Goal: Information Seeking & Learning: Learn about a topic

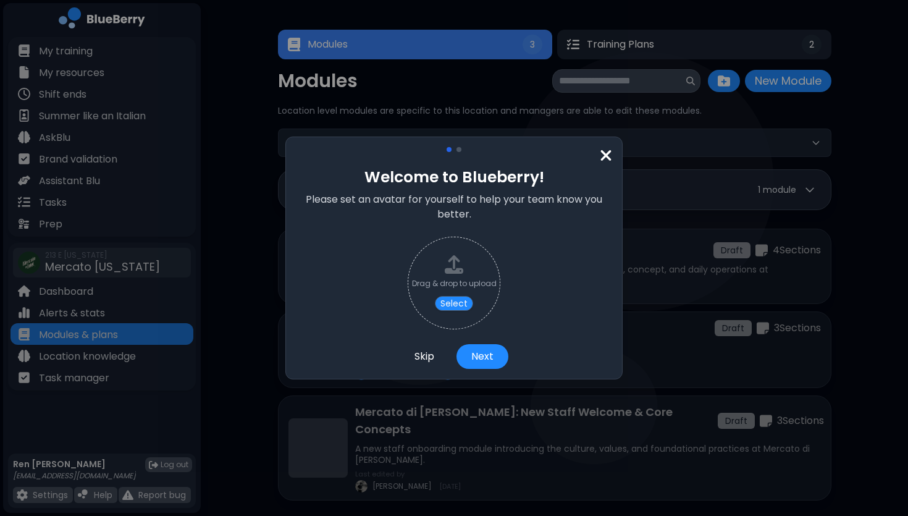
click at [421, 354] on button "Skip" at bounding box center [424, 356] width 49 height 25
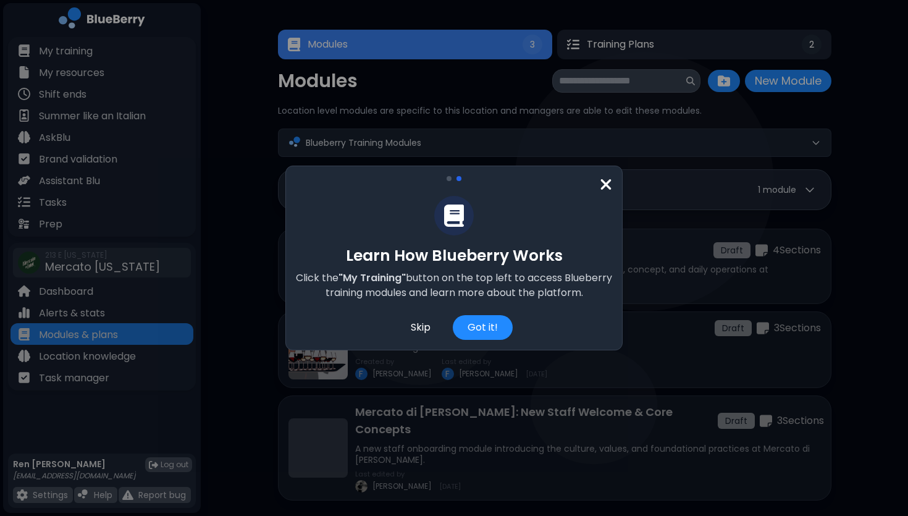
click at [421, 326] on div "Skip" at bounding box center [420, 327] width 49 height 25
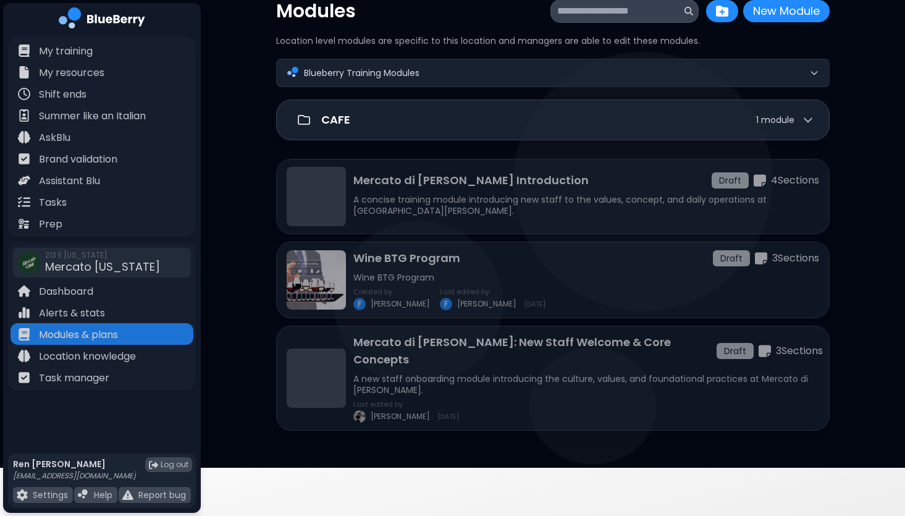
scroll to position [71, 0]
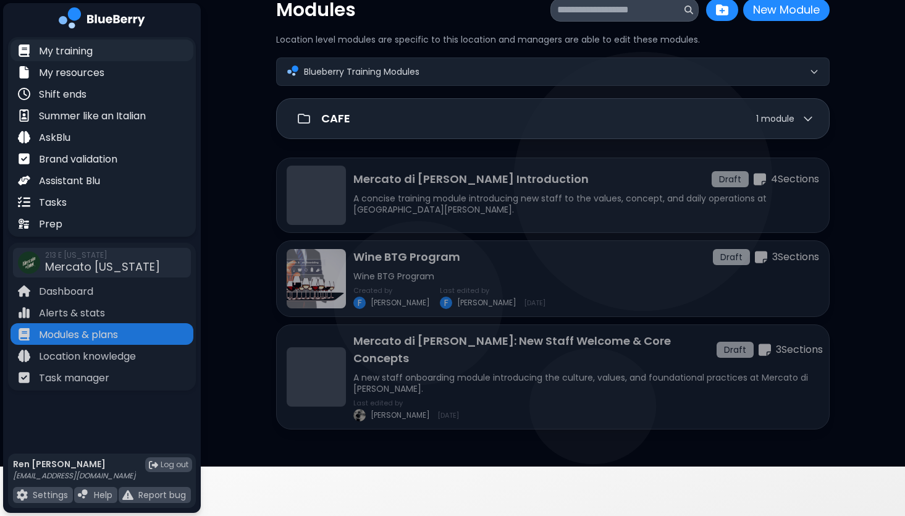
click at [83, 48] on p "My training" at bounding box center [66, 51] width 54 height 15
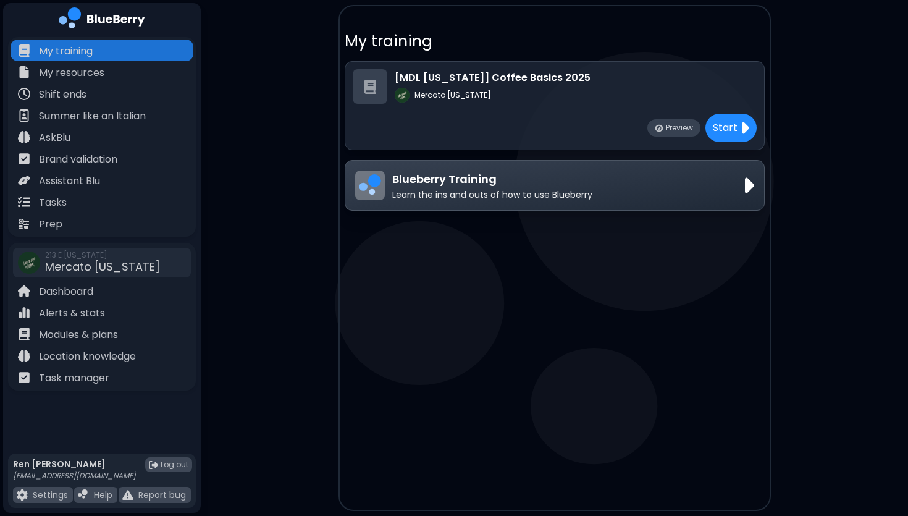
click at [636, 185] on div "Blueberry Training Learn the ins and outs of how to use Blueberry" at bounding box center [554, 185] width 399 height 30
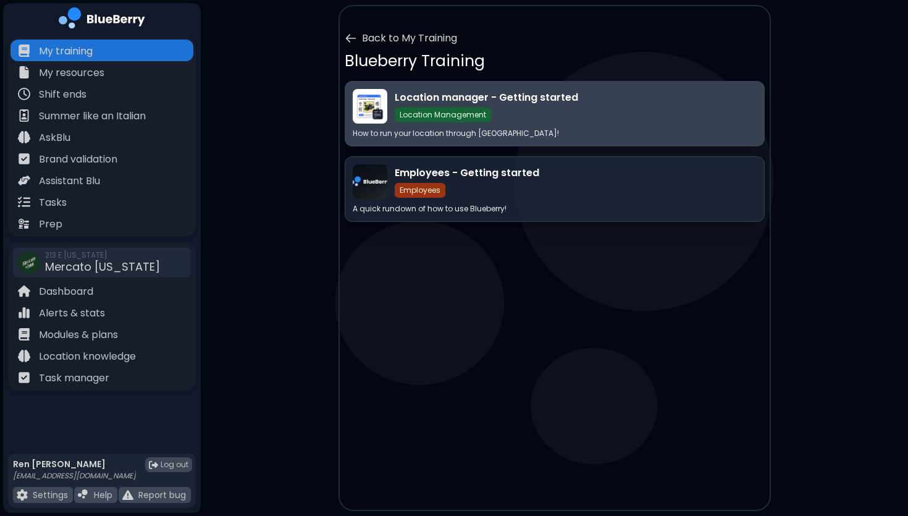
click at [448, 113] on div "Location Management" at bounding box center [443, 114] width 96 height 15
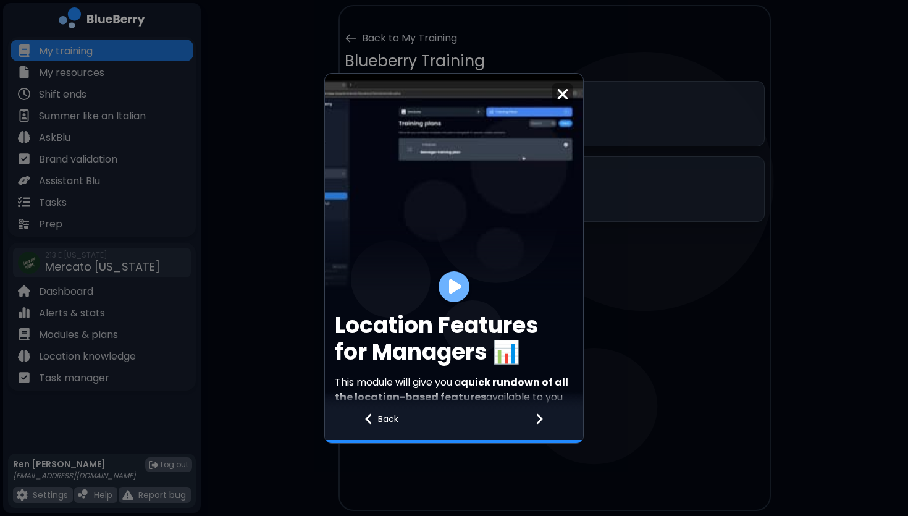
click at [452, 288] on img at bounding box center [455, 286] width 12 height 17
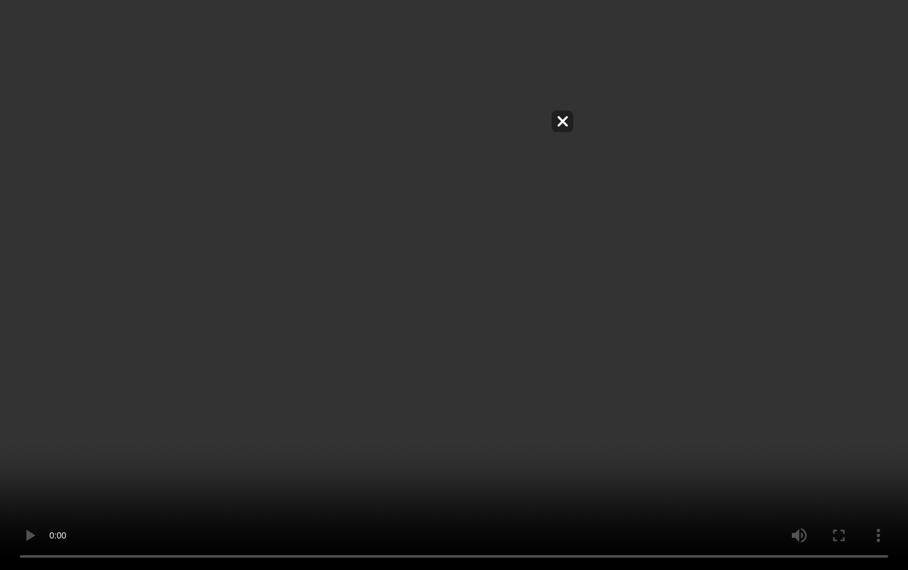
click at [167, 451] on video at bounding box center [454, 285] width 908 height 570
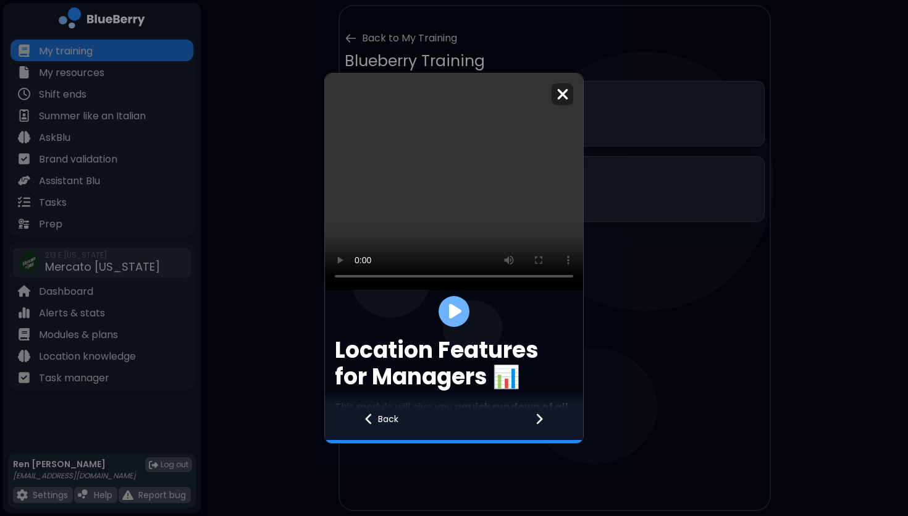
click at [453, 313] on img at bounding box center [455, 311] width 12 height 17
click at [536, 417] on icon at bounding box center [539, 419] width 9 height 14
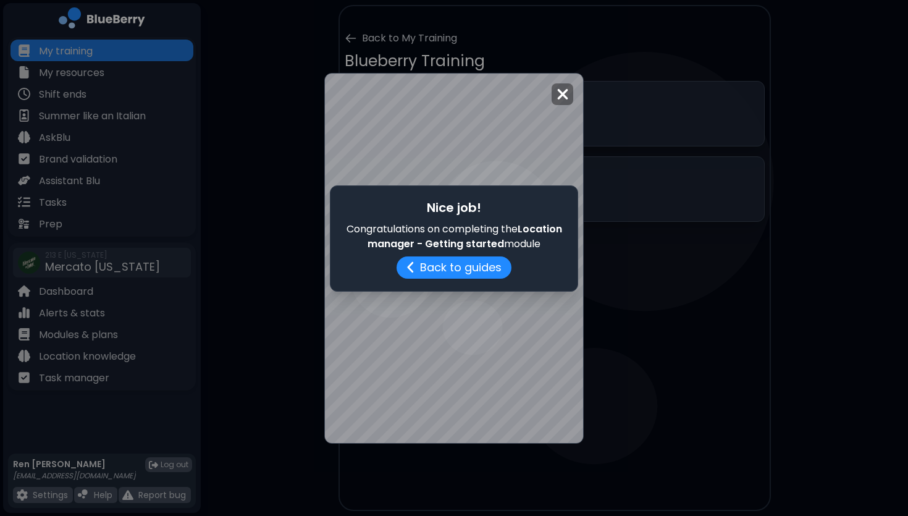
click at [266, 263] on div "Nice job! Congratulations on completing the Location manager - Getting started …" at bounding box center [454, 258] width 908 height 516
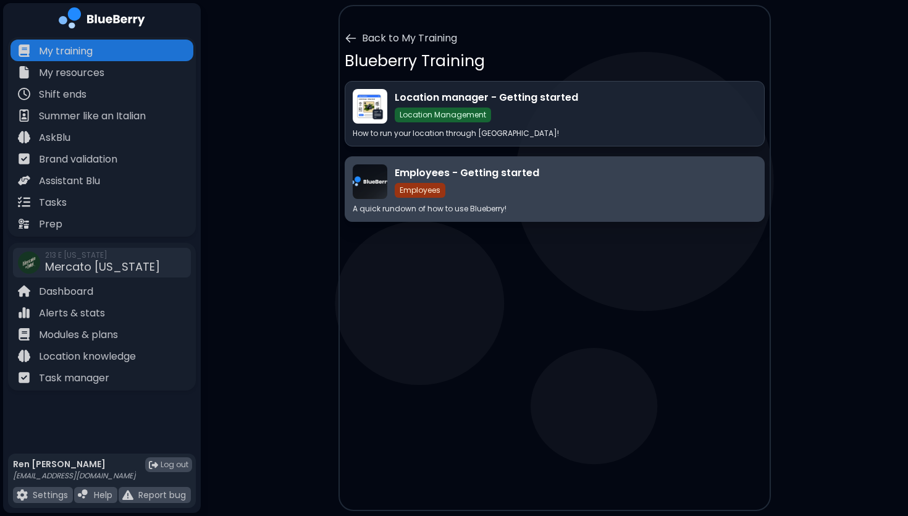
click at [573, 190] on div "Employees - Getting started Employees" at bounding box center [576, 182] width 362 height 32
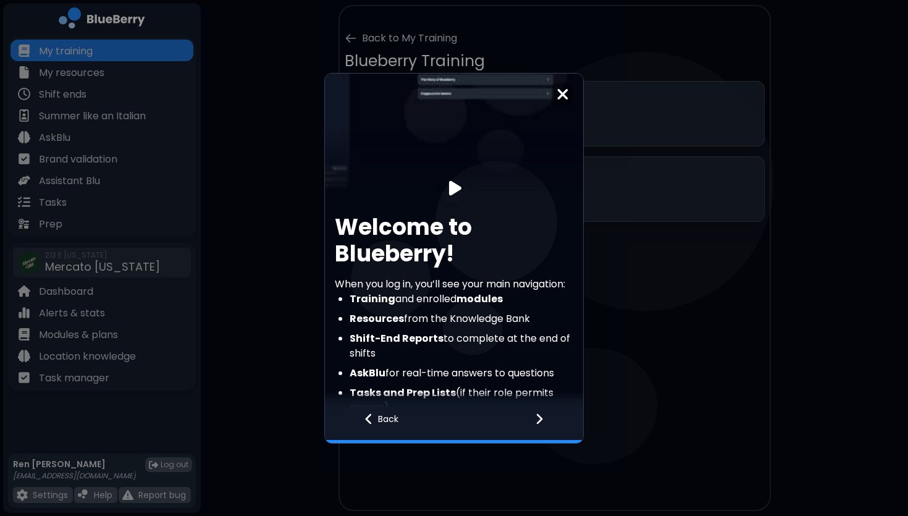
scroll to position [225, 0]
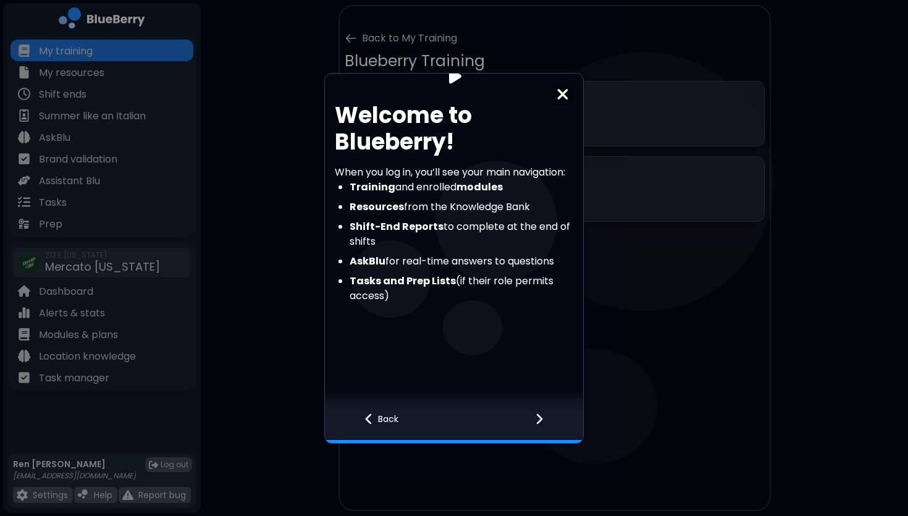
click at [544, 419] on div at bounding box center [546, 426] width 73 height 33
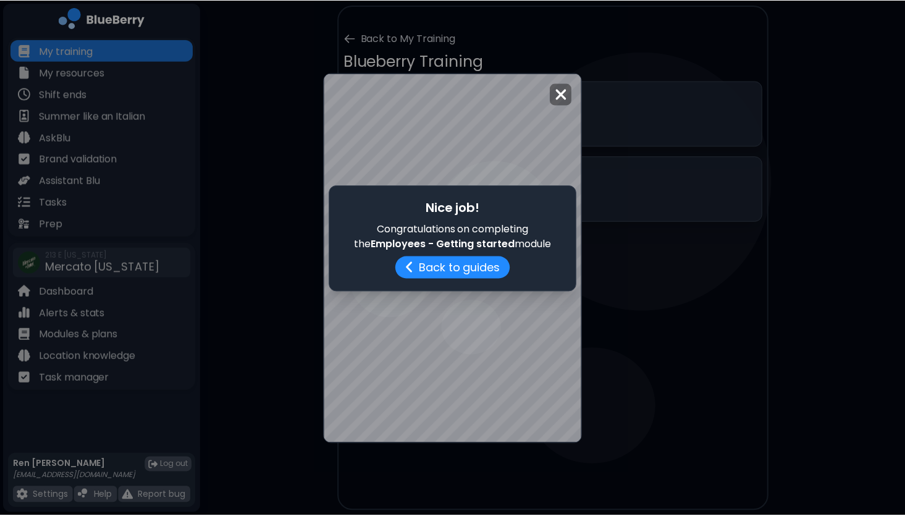
scroll to position [0, 0]
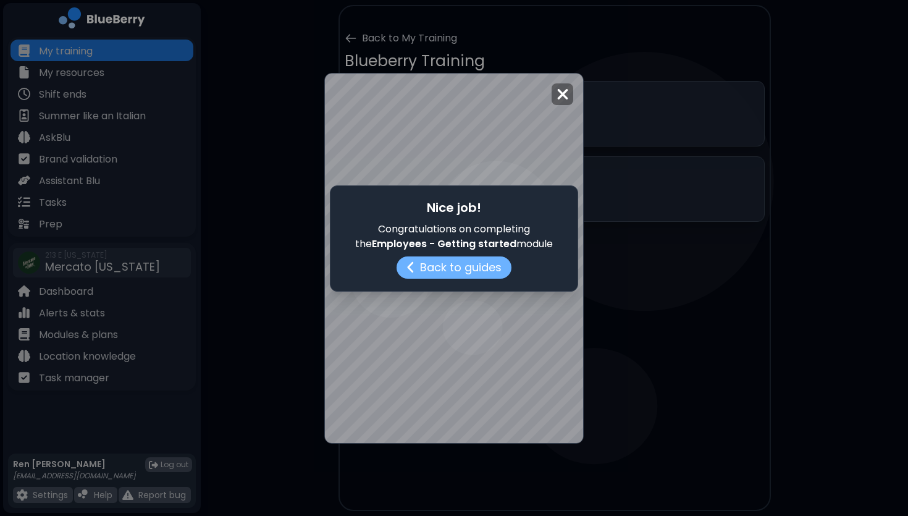
click at [466, 269] on button "Back to guides" at bounding box center [454, 267] width 115 height 22
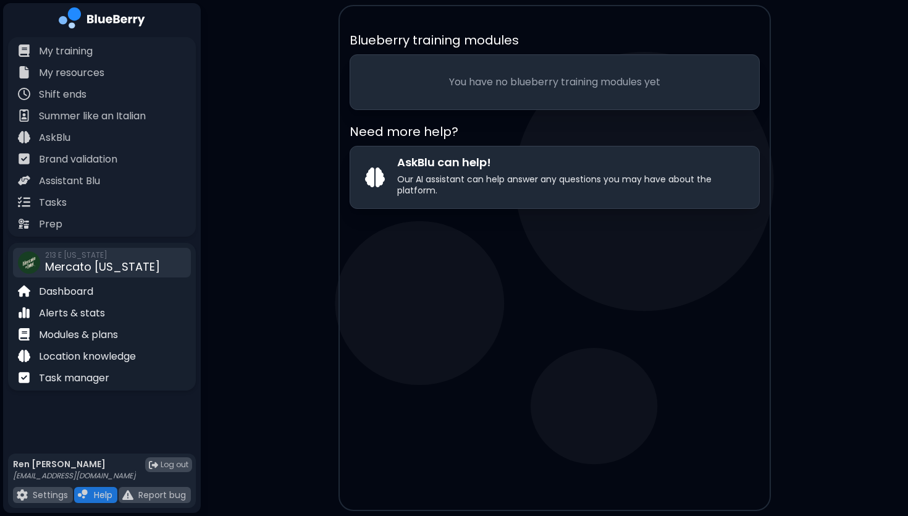
click at [92, 268] on span "Mercato [US_STATE]" at bounding box center [102, 266] width 115 height 15
click at [66, 291] on p "Dashboard" at bounding box center [66, 291] width 54 height 15
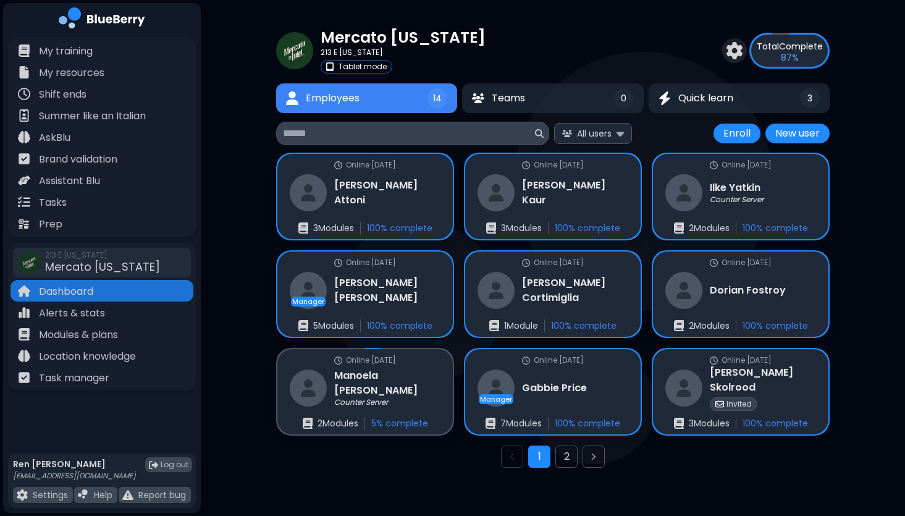
scroll to position [16, 0]
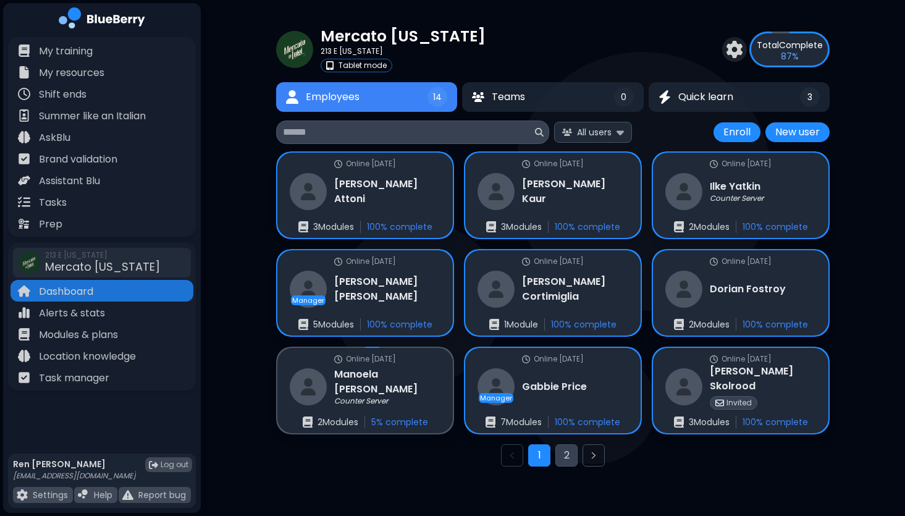
click at [566, 458] on button "2" at bounding box center [566, 455] width 22 height 22
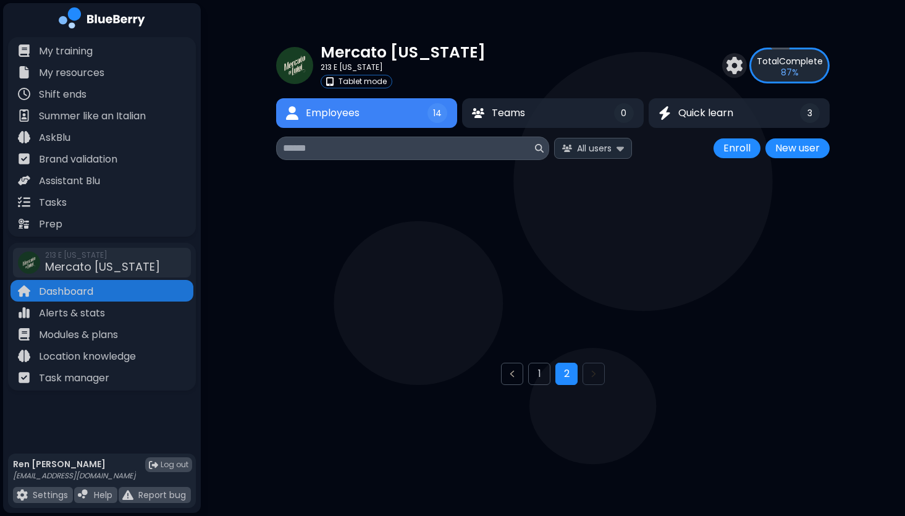
scroll to position [0, 0]
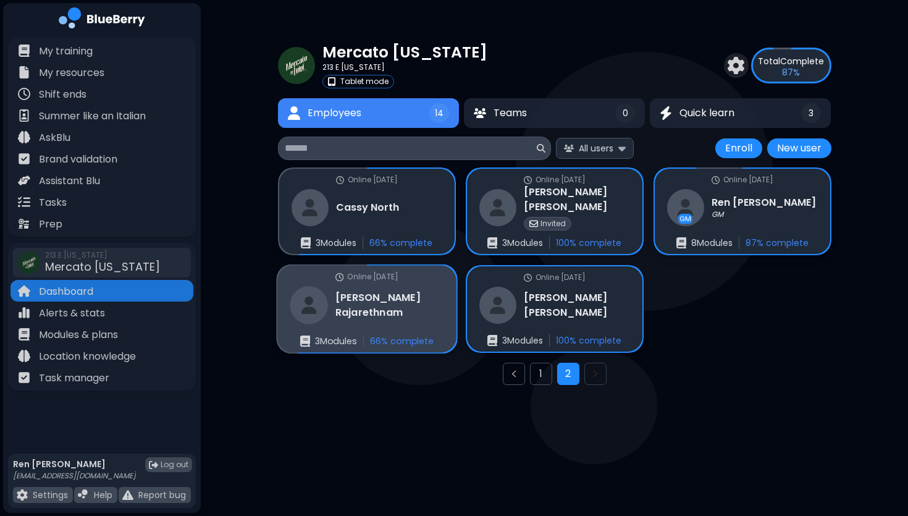
click at [412, 322] on div "[PERSON_NAME]" at bounding box center [367, 305] width 154 height 38
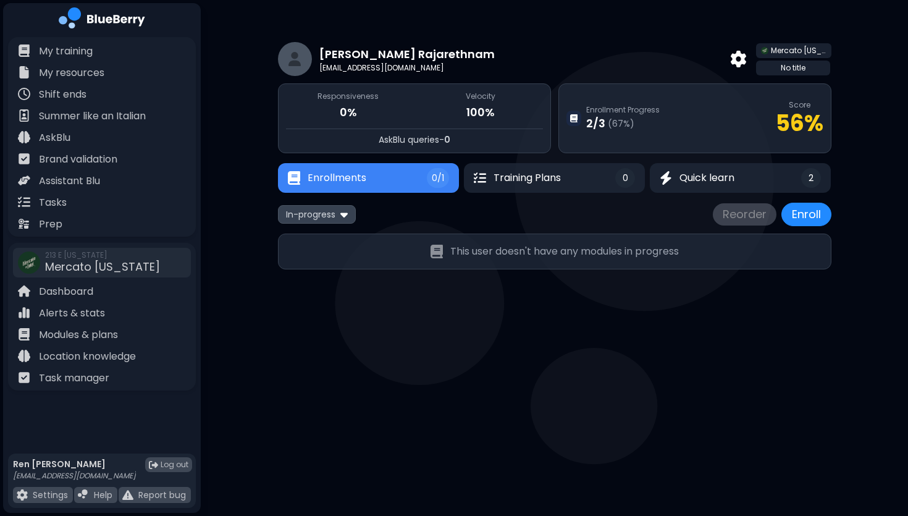
click at [385, 179] on button "Enrollments 0/1" at bounding box center [368, 178] width 181 height 30
click at [385, 179] on button "Enrollments 0/1" at bounding box center [368, 178] width 180 height 30
click at [536, 181] on span "Training Plans" at bounding box center [526, 177] width 69 height 15
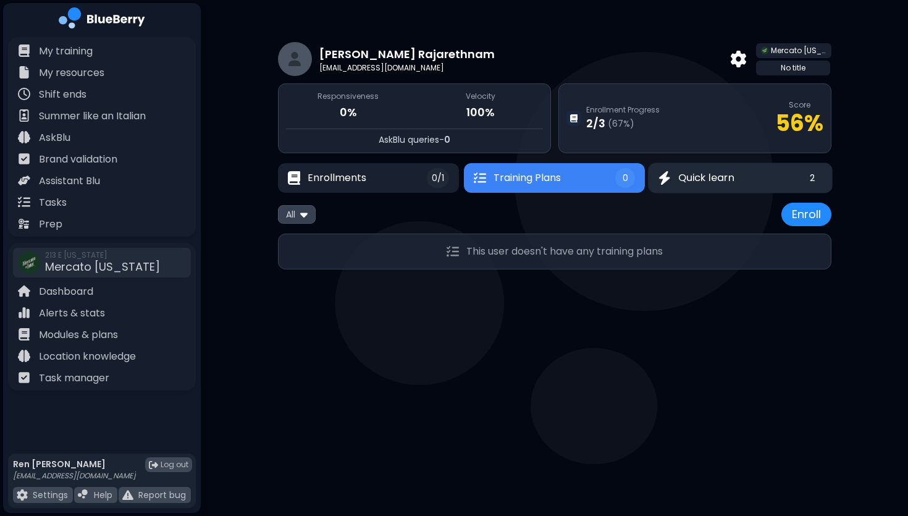
click at [713, 173] on span "Quick learn" at bounding box center [706, 177] width 56 height 15
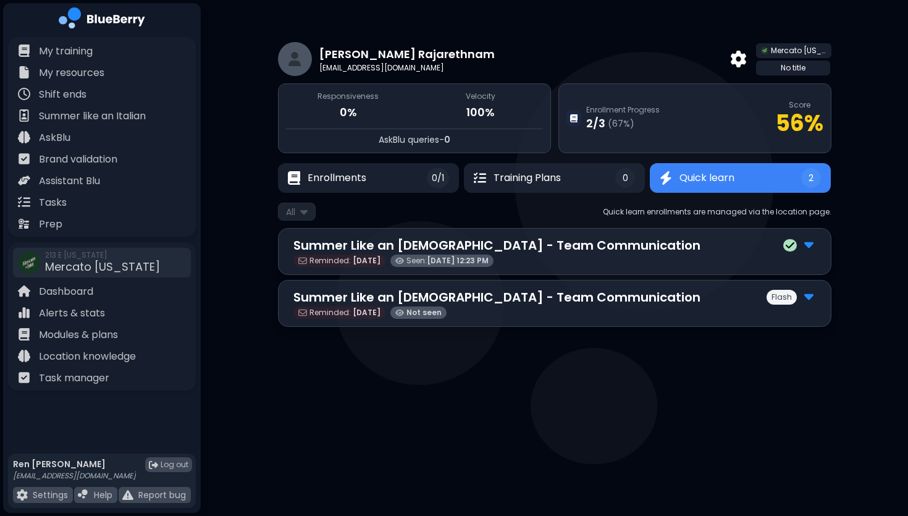
click at [811, 297] on img at bounding box center [808, 296] width 9 height 16
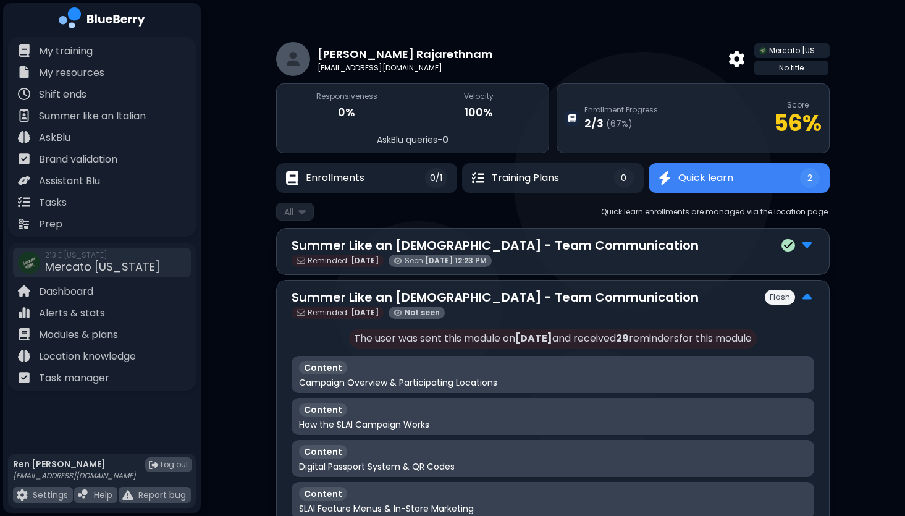
click at [251, 40] on div "[PERSON_NAME] [EMAIL_ADDRESS][DOMAIN_NAME] Mercato [US_STATE] No title Responsi…" at bounding box center [553, 431] width 704 height 862
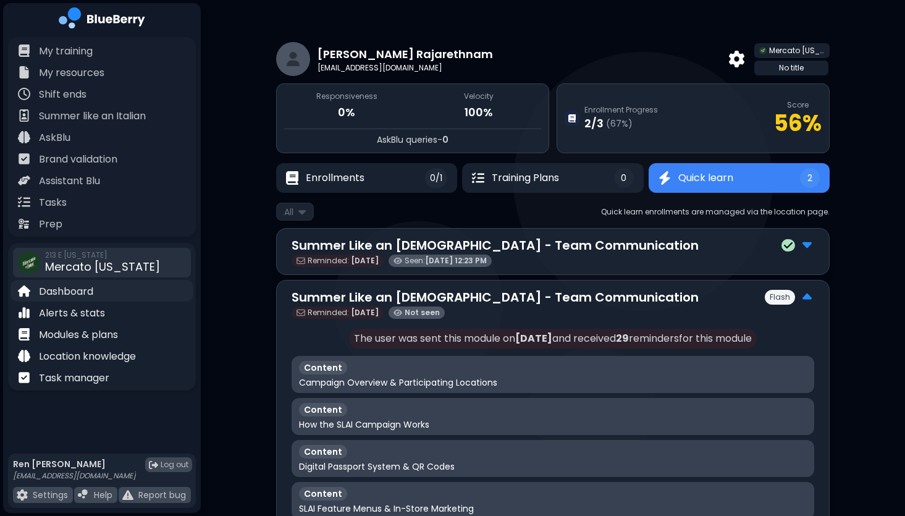
click at [72, 284] on p "Dashboard" at bounding box center [66, 291] width 54 height 15
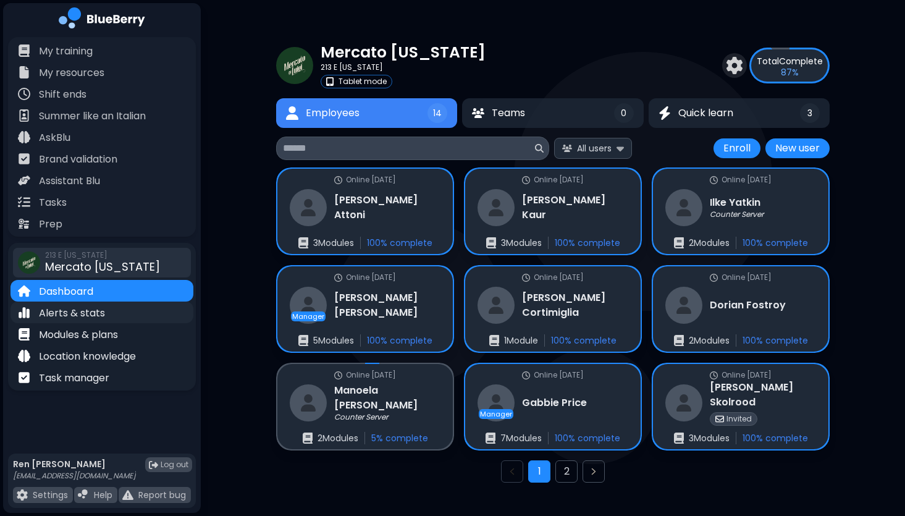
click at [63, 315] on p "Alerts & stats" at bounding box center [72, 313] width 66 height 15
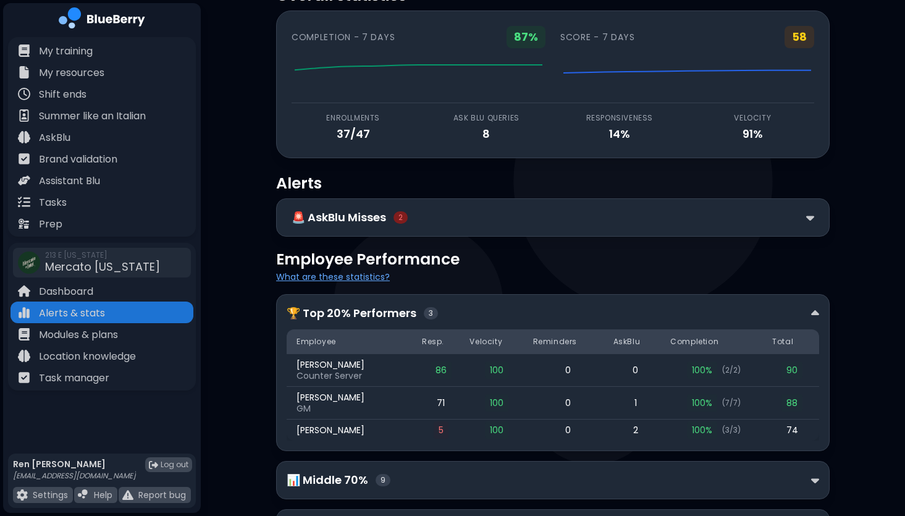
scroll to position [130, 0]
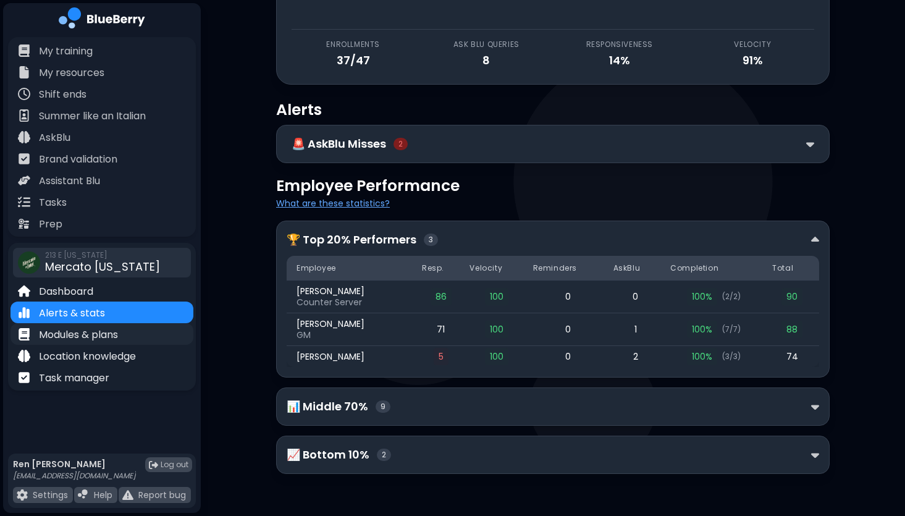
click at [100, 332] on p "Modules & plans" at bounding box center [78, 334] width 79 height 15
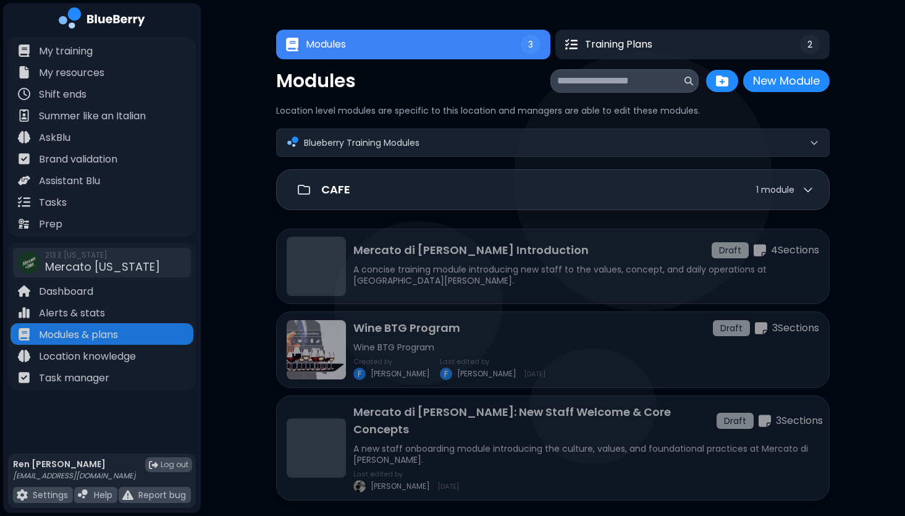
scroll to position [43, 0]
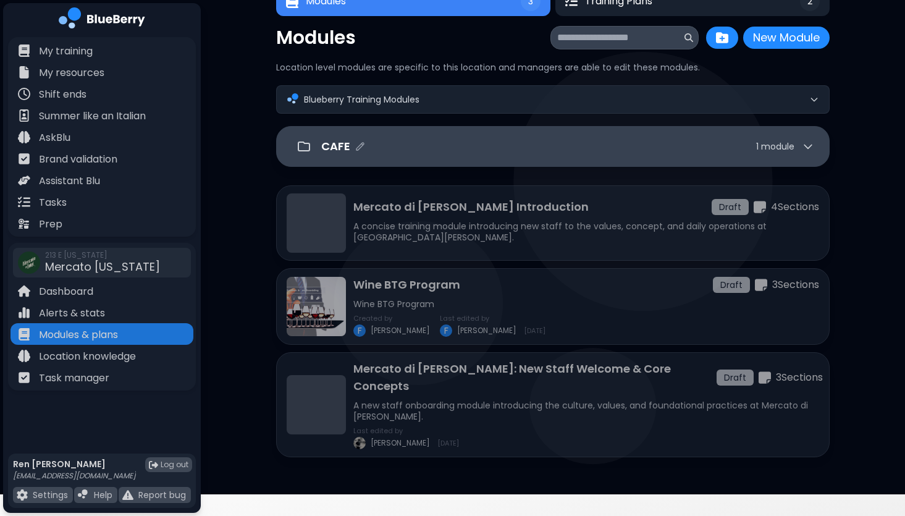
click at [778, 146] on span "module" at bounding box center [777, 146] width 33 height 12
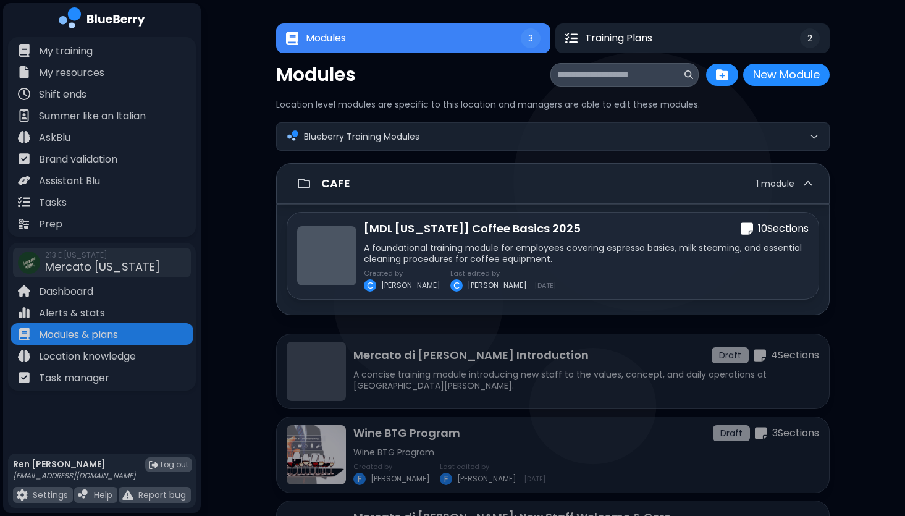
scroll to position [0, 0]
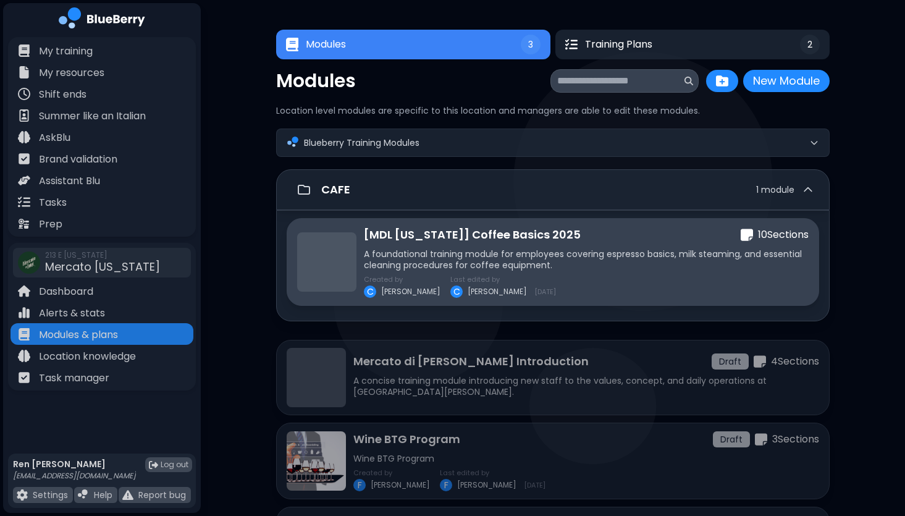
click at [629, 280] on div "Created by C [PERSON_NAME] Last edited by [PERSON_NAME] [DATE]" at bounding box center [586, 287] width 445 height 22
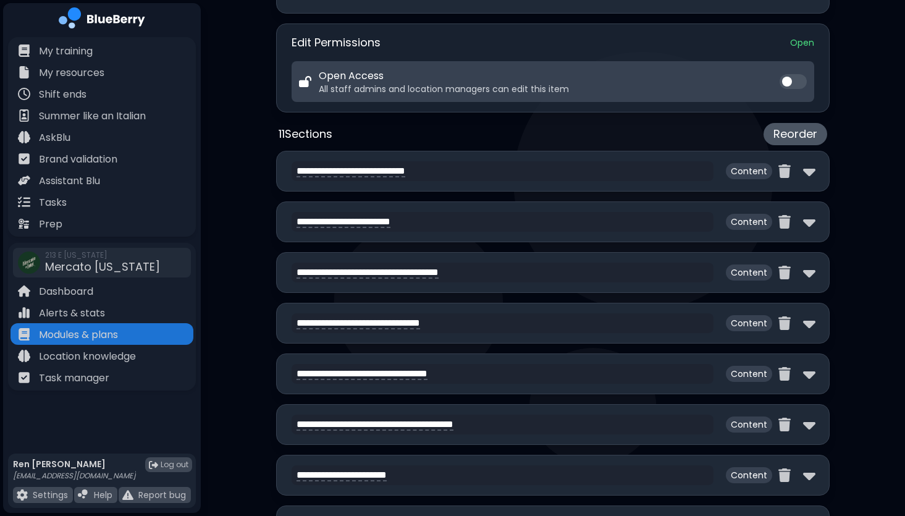
scroll to position [450, 0]
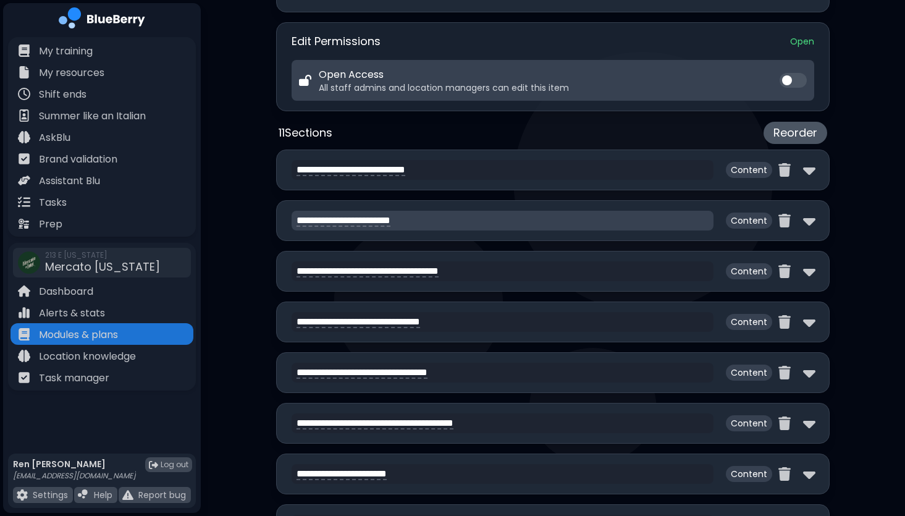
click at [372, 222] on textarea "**********" at bounding box center [503, 221] width 422 height 20
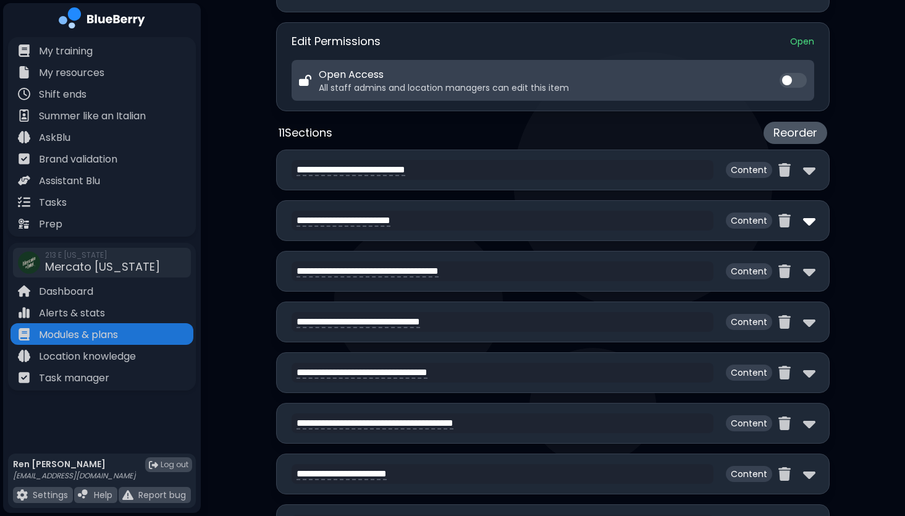
click at [807, 220] on img at bounding box center [809, 221] width 12 height 20
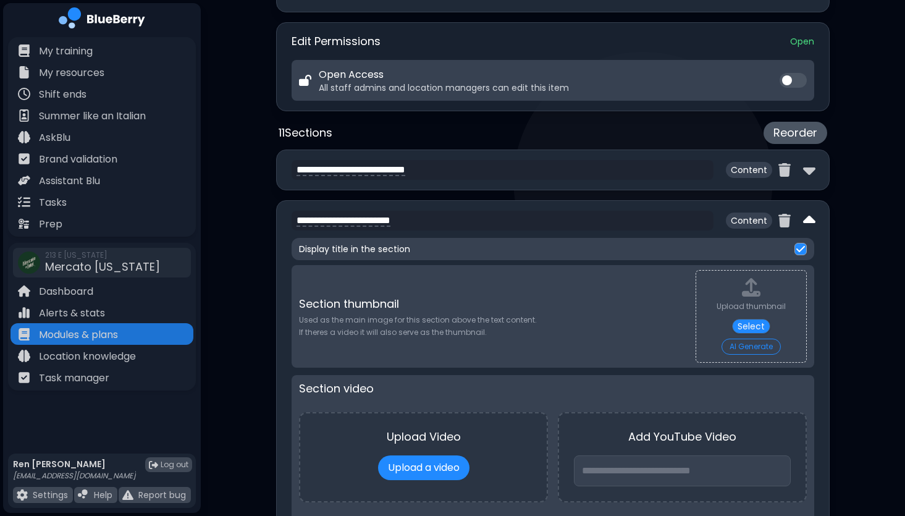
type textarea "**********"
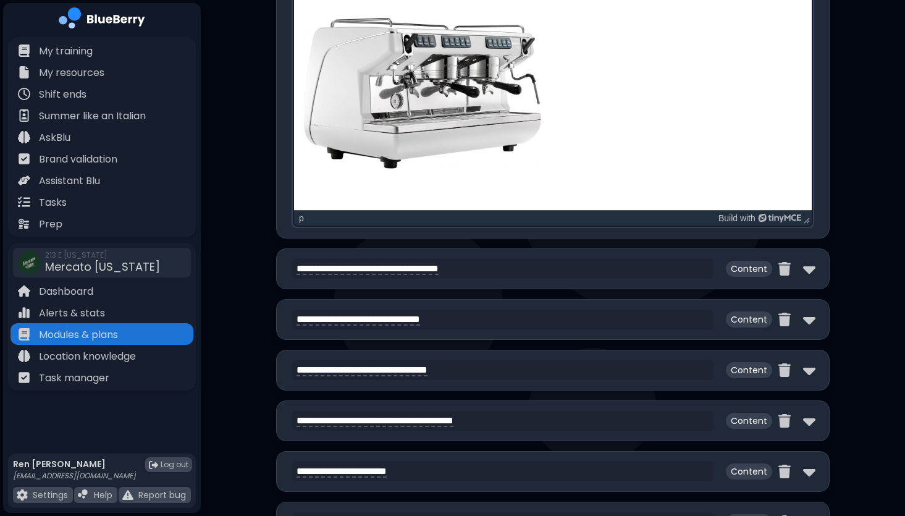
scroll to position [1065, 0]
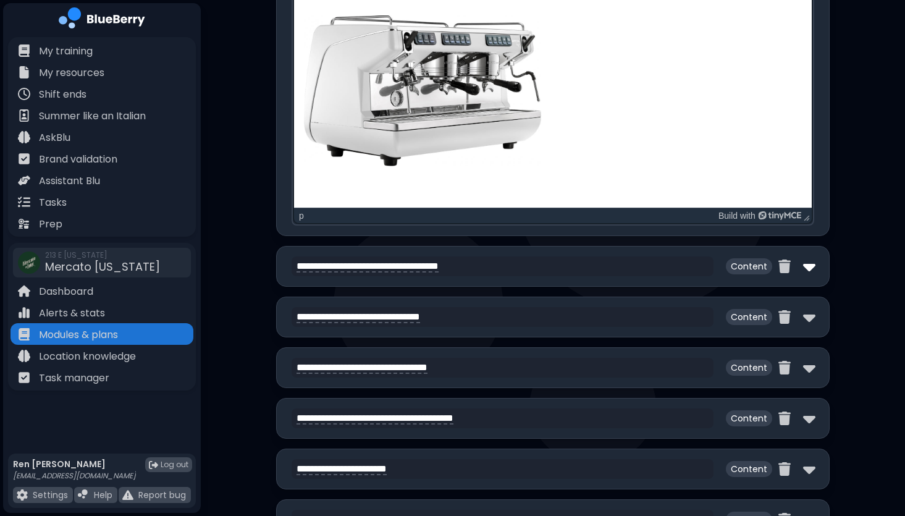
click at [812, 264] on img at bounding box center [809, 266] width 12 height 20
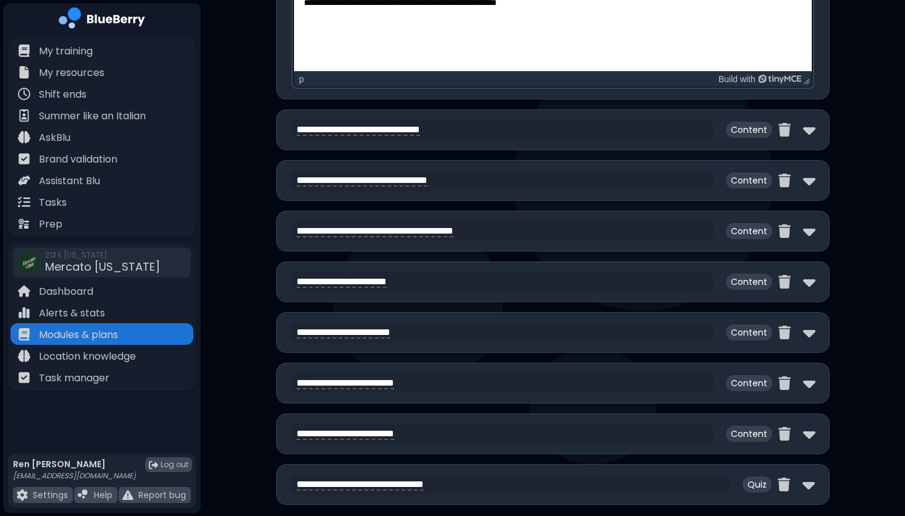
scroll to position [1863, 0]
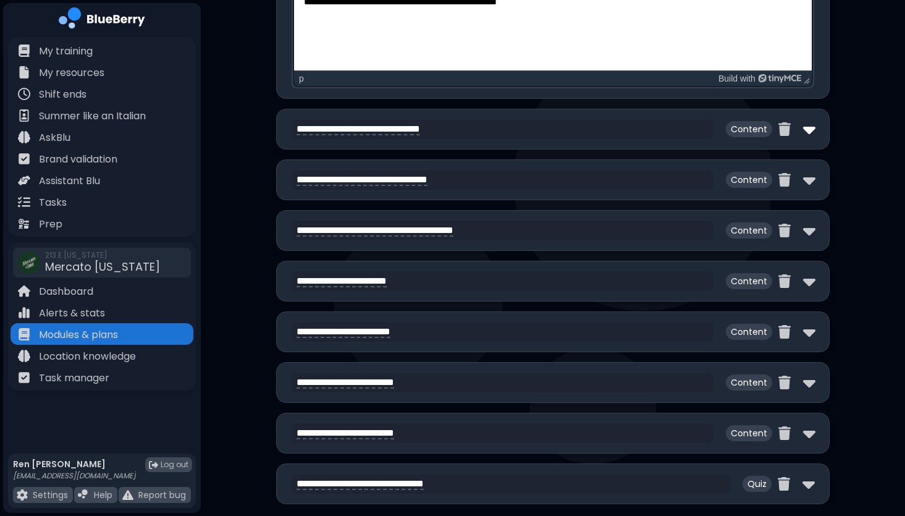
click at [812, 122] on img at bounding box center [809, 129] width 12 height 20
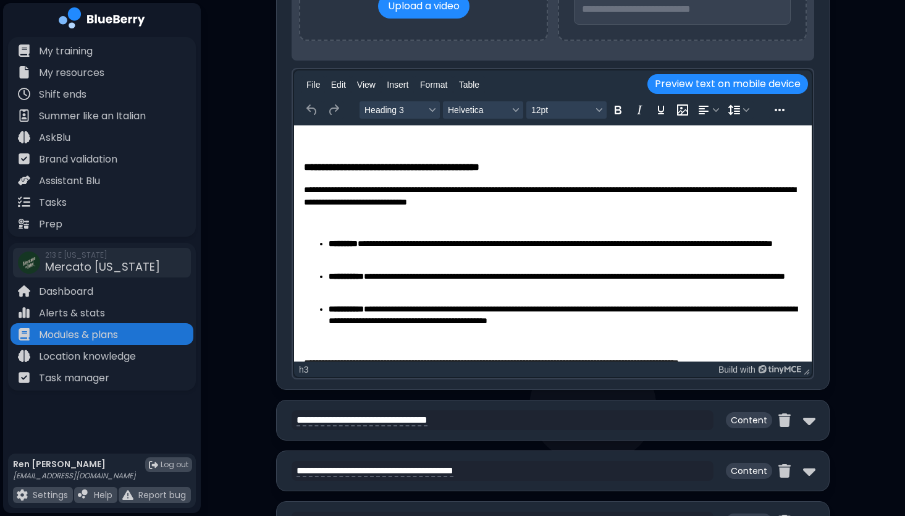
scroll to position [2312, 0]
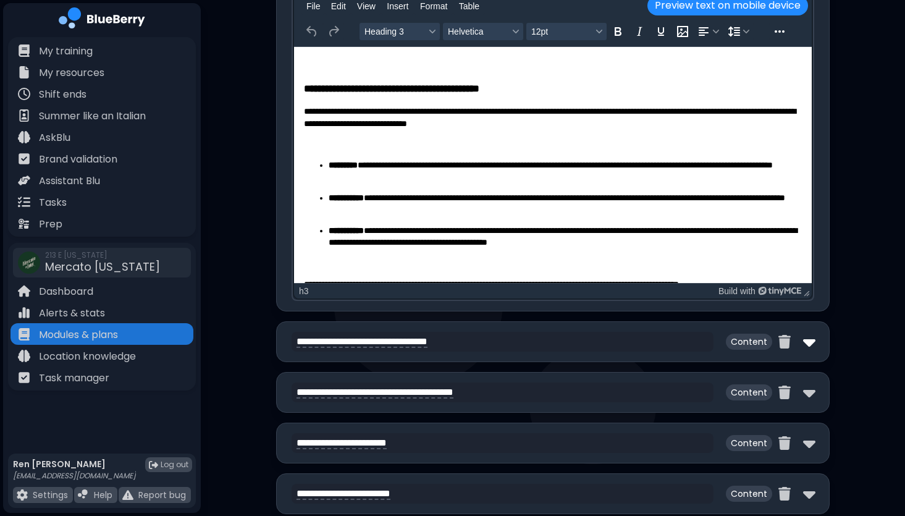
click at [808, 348] on img at bounding box center [809, 342] width 12 height 20
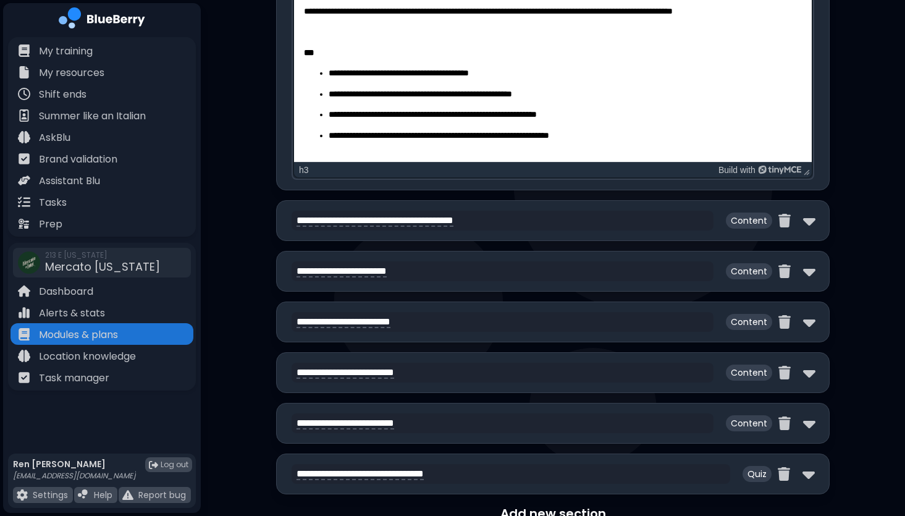
scroll to position [3196, 0]
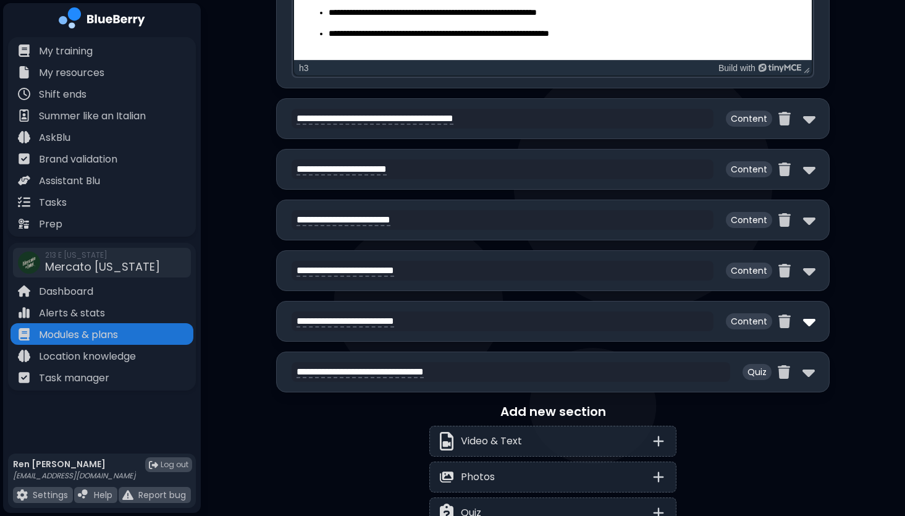
click at [807, 320] on img at bounding box center [809, 321] width 12 height 20
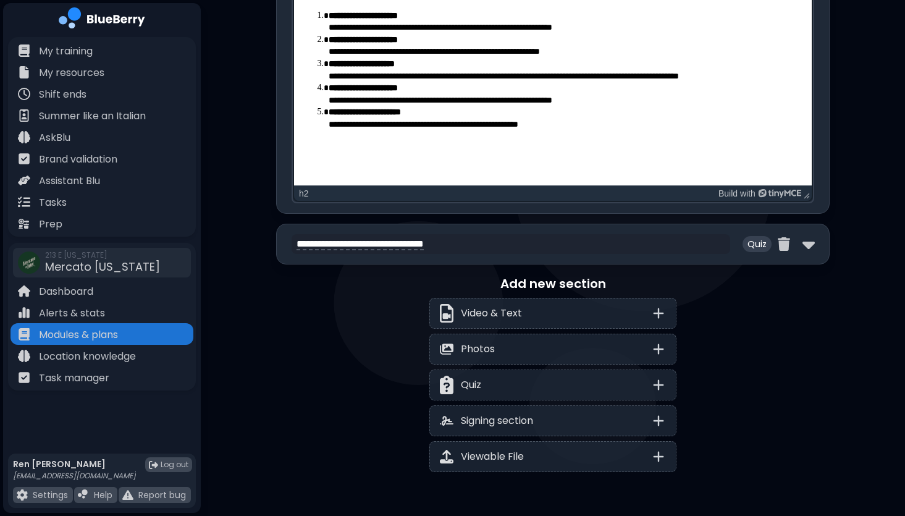
scroll to position [3973, 0]
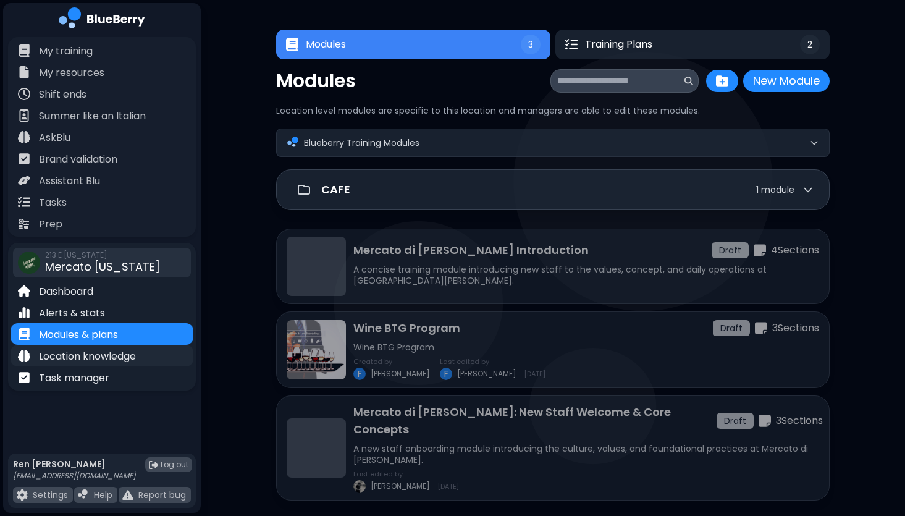
click at [111, 353] on p "Location knowledge" at bounding box center [87, 356] width 97 height 15
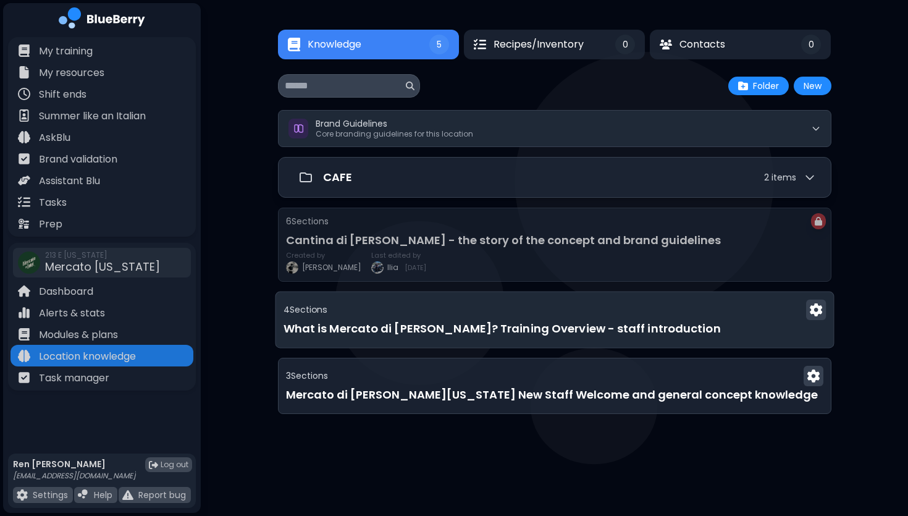
click at [776, 323] on h3 "What is Mercato di [PERSON_NAME]? Training Overview - staff introduction" at bounding box center [554, 328] width 543 height 17
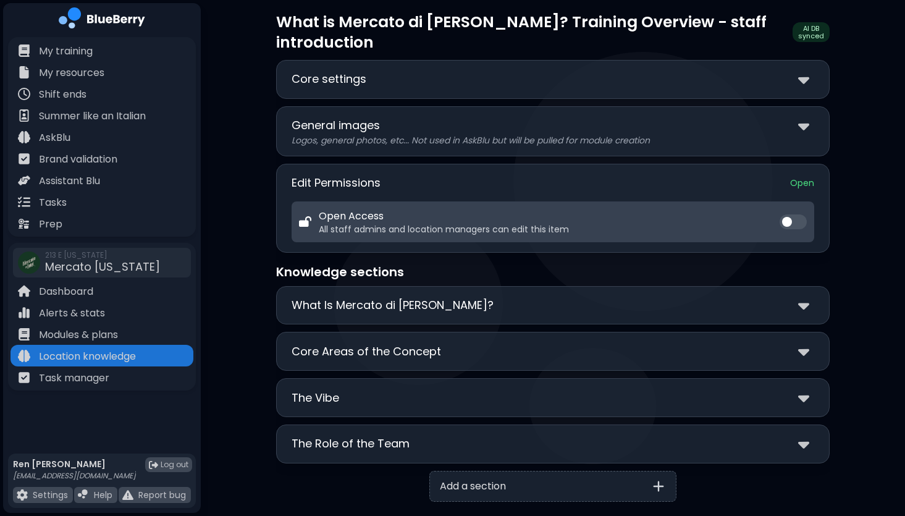
scroll to position [35, 0]
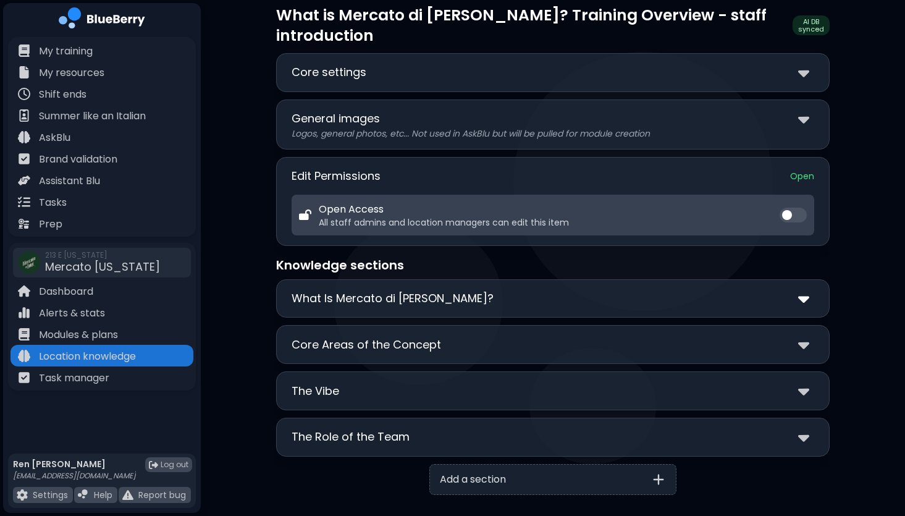
click at [807, 290] on img at bounding box center [803, 299] width 11 height 18
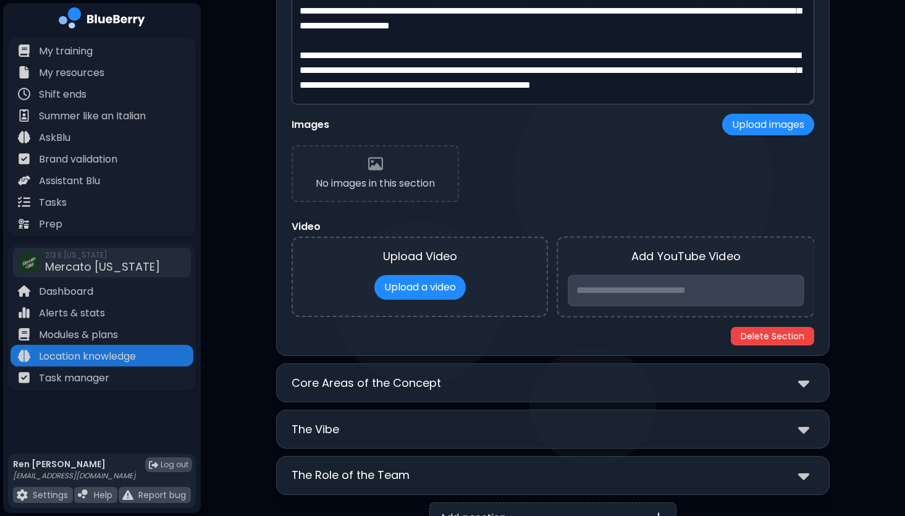
scroll to position [469, 0]
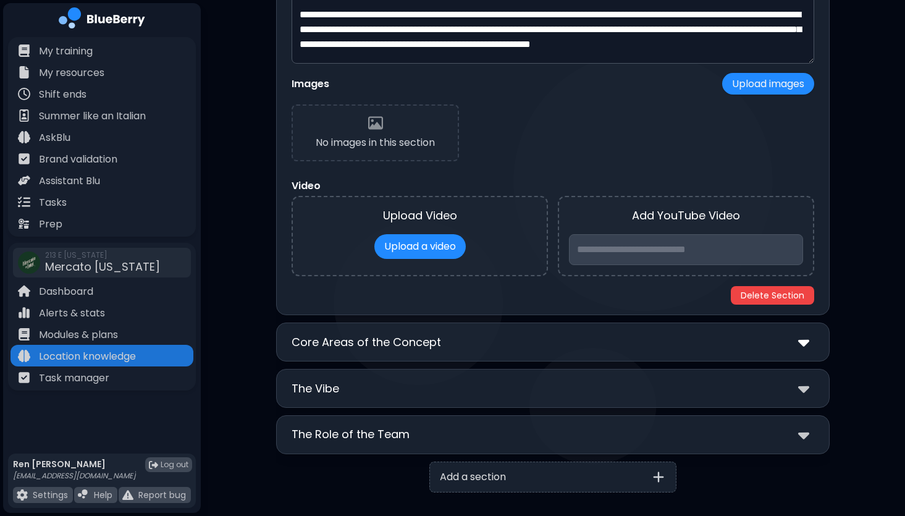
click at [802, 333] on img at bounding box center [803, 342] width 11 height 18
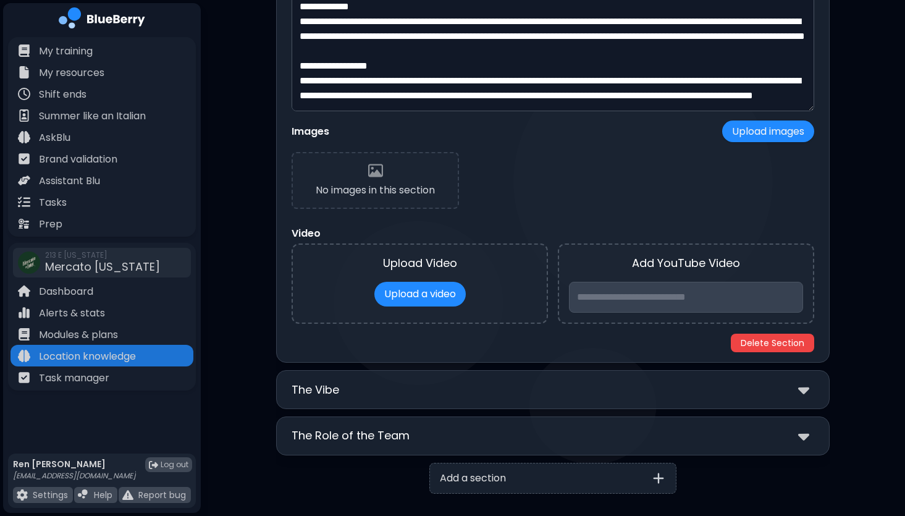
scroll to position [902, 0]
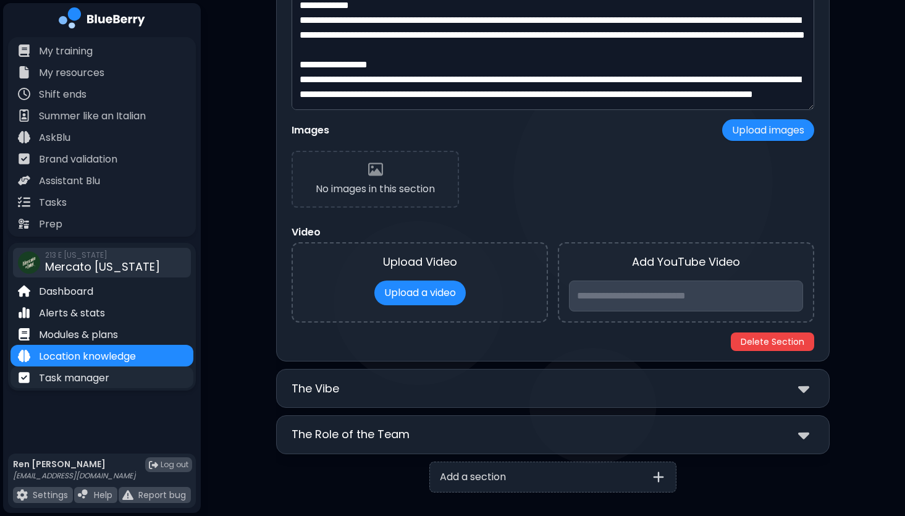
click at [77, 380] on p "Task manager" at bounding box center [74, 378] width 70 height 15
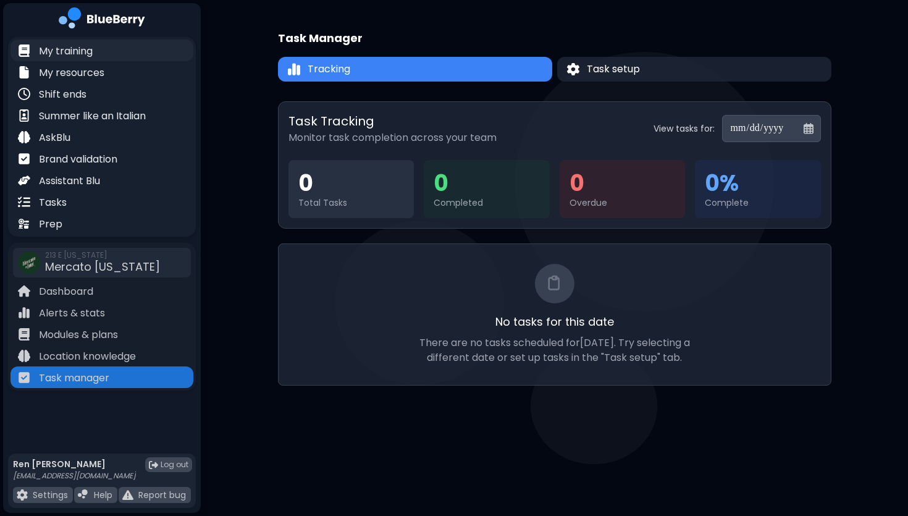
click at [75, 46] on p "My training" at bounding box center [66, 51] width 54 height 15
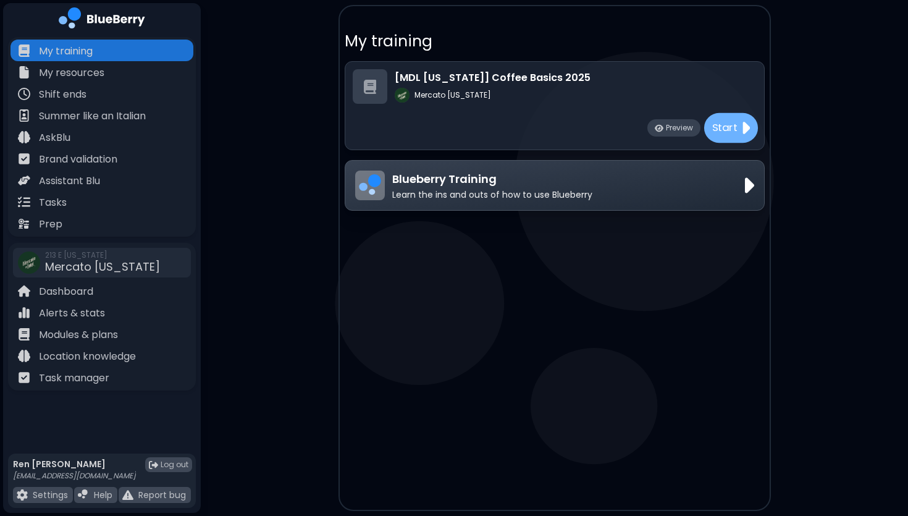
click at [734, 130] on p "Start" at bounding box center [725, 127] width 26 height 15
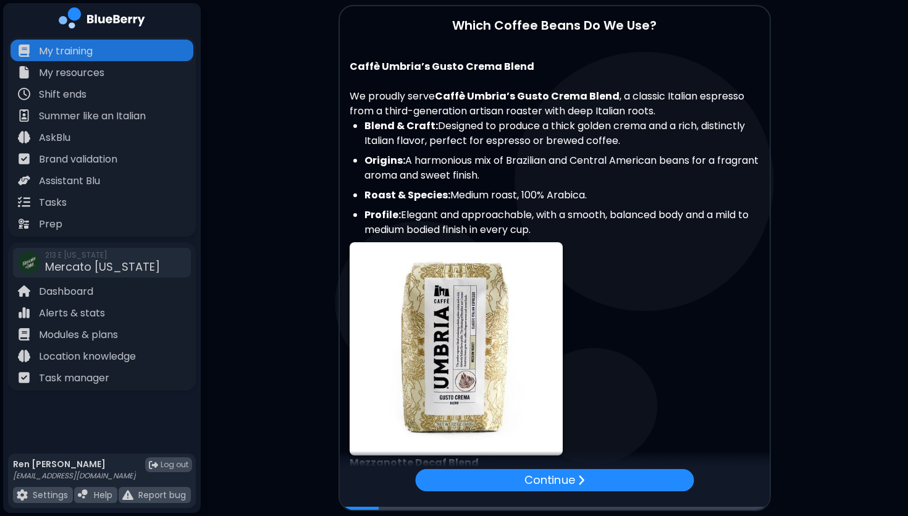
drag, startPoint x: 555, startPoint y: 232, endPoint x: 351, endPoint y: 65, distance: 264.3
click at [351, 65] on div "Caffè Umbria’s Gusto Crema Blend We proudly serve Caffè Umbria’s Gusto Crema Bl…" at bounding box center [555, 520] width 430 height 953
copy div "Caffè Umbria’s Gusto Crema Blend We proudly serve Caffè Umbria’s Gusto Crema Bl…"
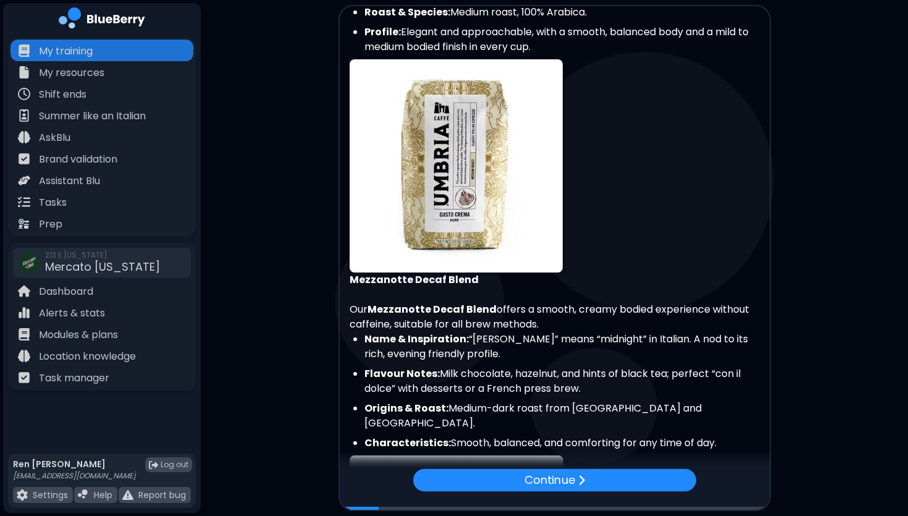
scroll to position [358, 0]
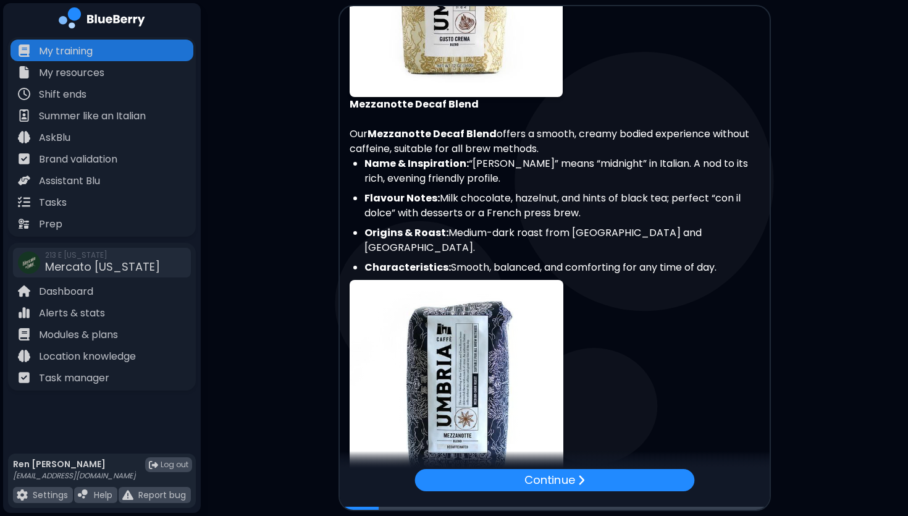
drag, startPoint x: 492, startPoint y: 180, endPoint x: 344, endPoint y: 138, distance: 153.5
click at [344, 138] on div "Caffè Umbria’s Gusto Crema Blend We proudly serve Caffè Umbria’s Gusto Crema Bl…" at bounding box center [555, 162] width 430 height 953
copy div "Our [PERSON_NAME] Decaf Blend offers a smooth, creamy bodied experience without…"
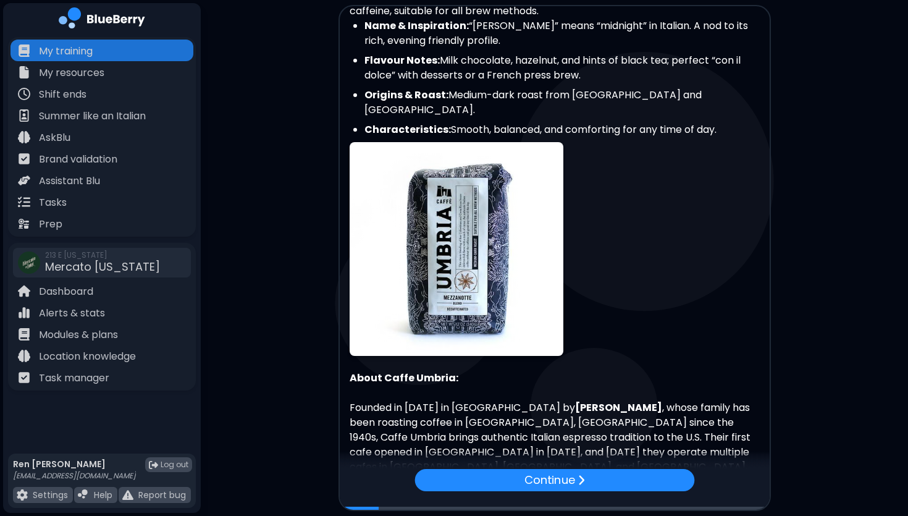
scroll to position [566, 0]
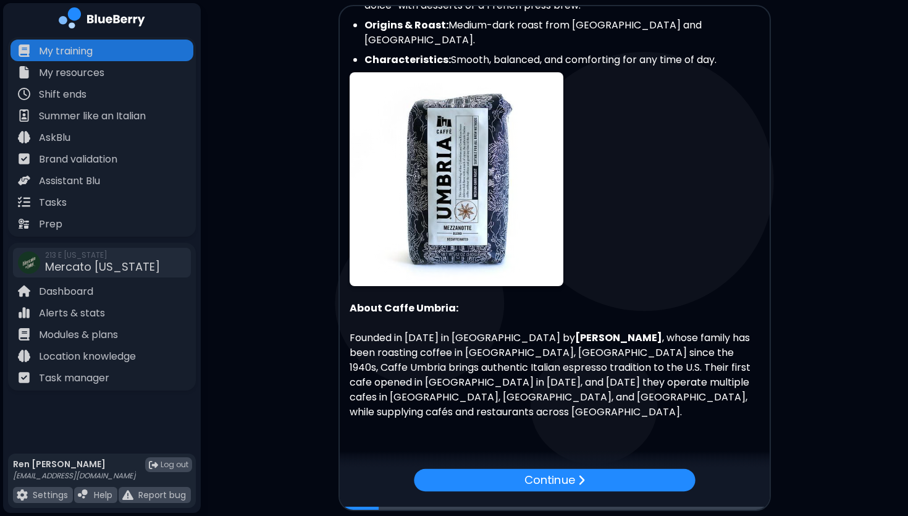
drag, startPoint x: 536, startPoint y: 339, endPoint x: 340, endPoint y: 327, distance: 196.8
copy p "Founded in [DATE] in [GEOGRAPHIC_DATA] by [PERSON_NAME] , whose family has been…"
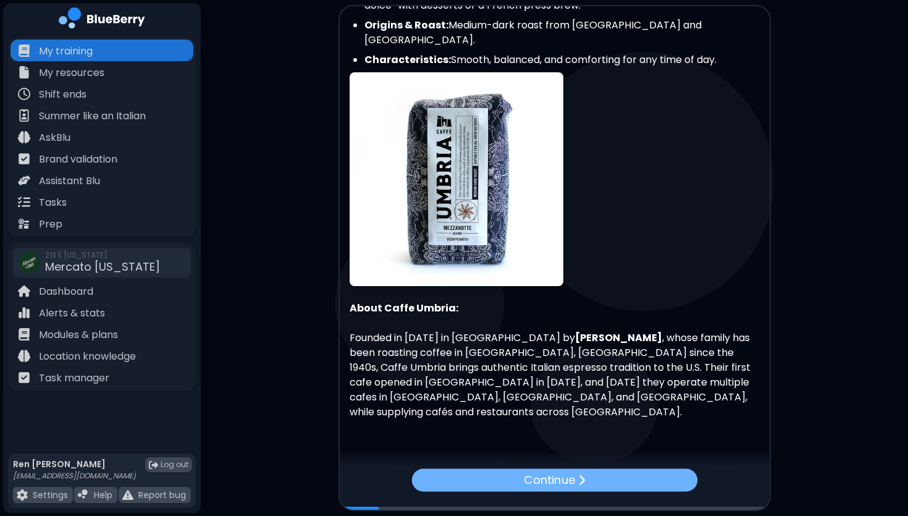
click at [595, 482] on div "Continue" at bounding box center [554, 479] width 286 height 23
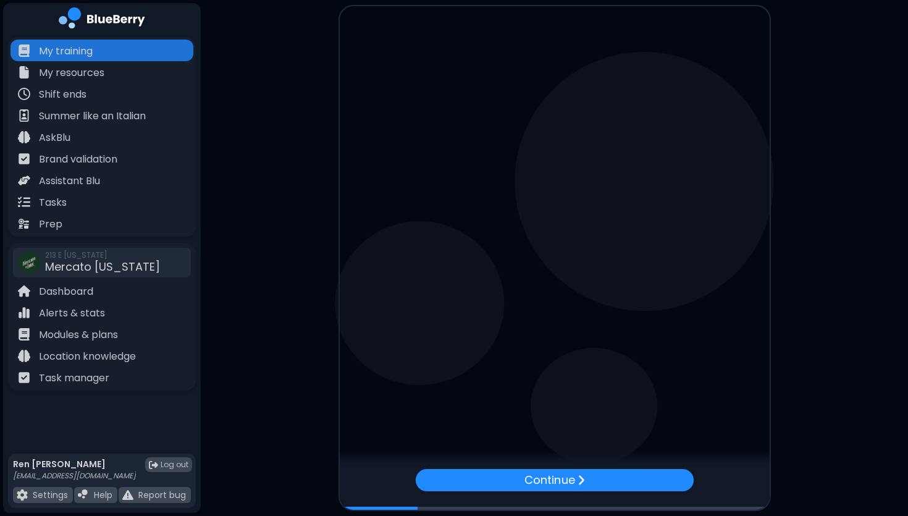
scroll to position [0, 0]
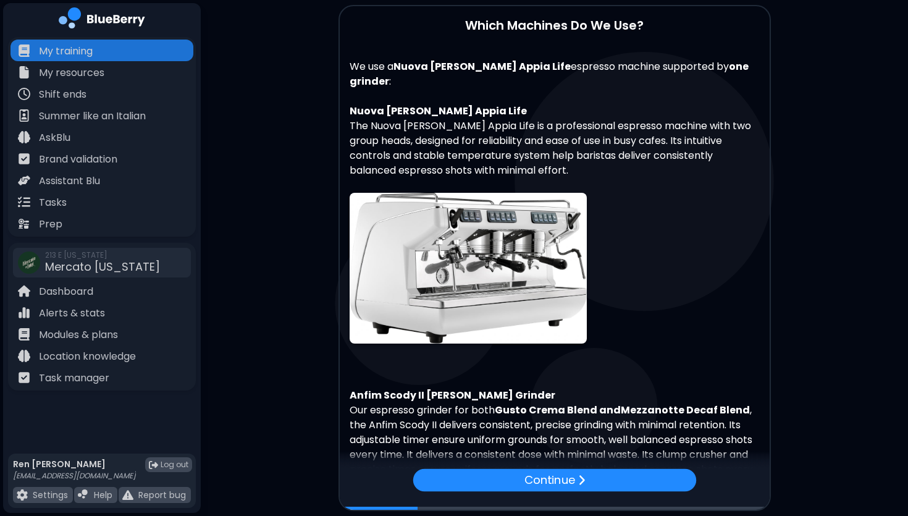
drag, startPoint x: 494, startPoint y: 100, endPoint x: 344, endPoint y: 101, distance: 149.5
click at [344, 101] on div "We use a Nuova [PERSON_NAME] Appia Life espresso machine supported by one grind…" at bounding box center [555, 410] width 430 height 733
copy strong "Nuova [PERSON_NAME] Appia Life"
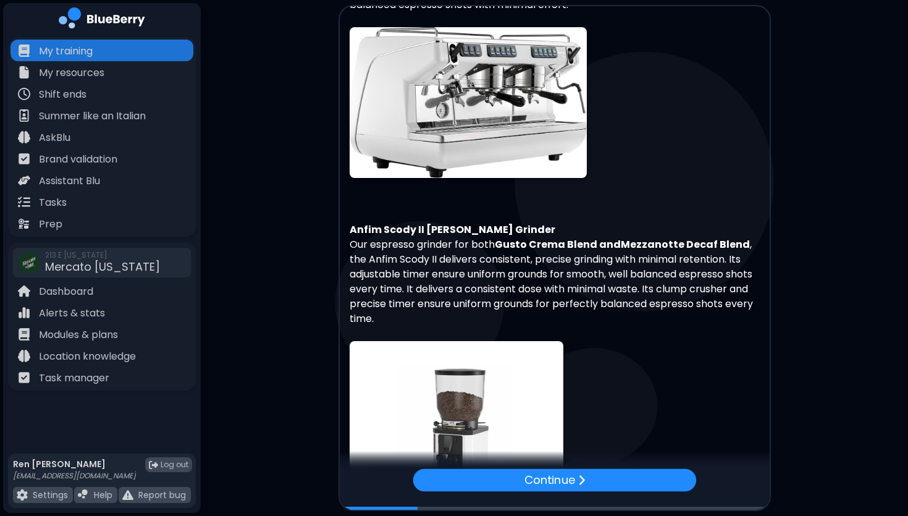
scroll to position [167, 0]
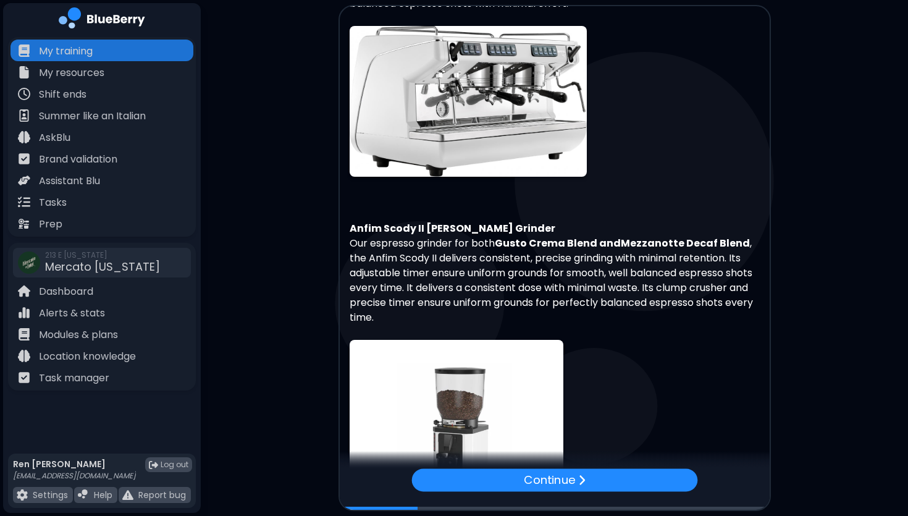
drag, startPoint x: 504, startPoint y: 217, endPoint x: 349, endPoint y: 215, distance: 155.1
click at [350, 221] on p "Anfim Scody II [PERSON_NAME] Grinder" at bounding box center [555, 228] width 410 height 15
copy strong "Anfim Scody II [PERSON_NAME] Grinder"
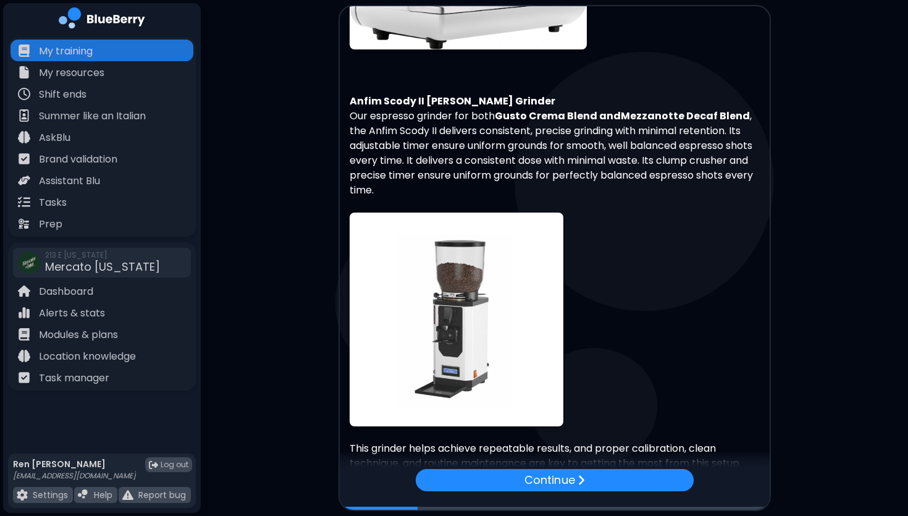
scroll to position [360, 0]
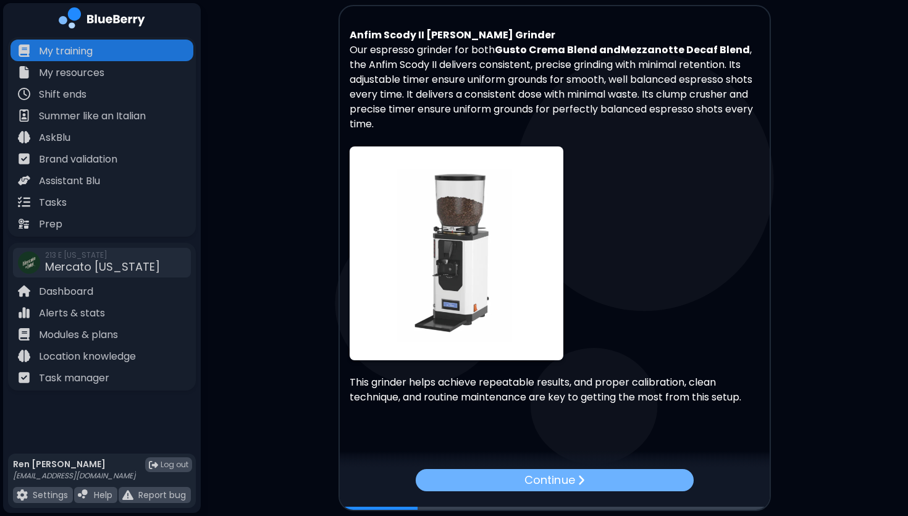
click at [574, 484] on div "Continue" at bounding box center [554, 480] width 278 height 22
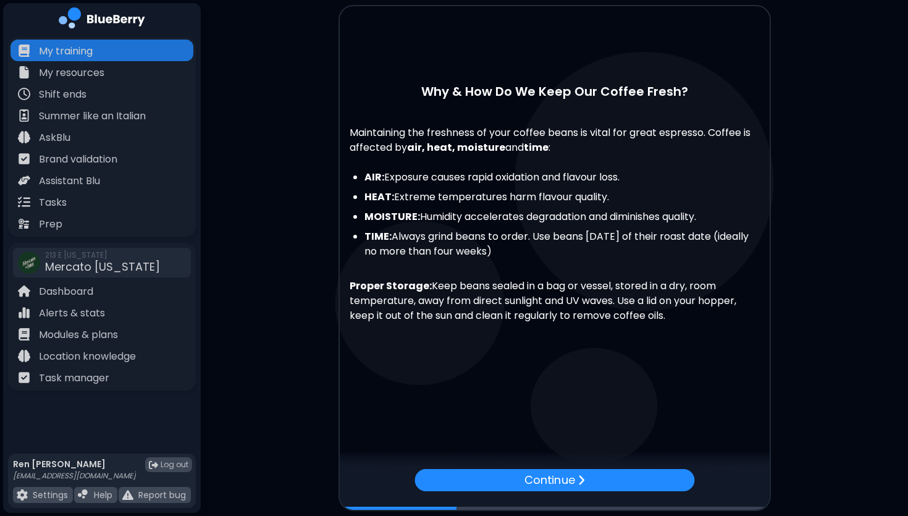
drag, startPoint x: 573, startPoint y: 263, endPoint x: 355, endPoint y: 182, distance: 232.8
click at [355, 182] on div "Maintaining the freshness of your coffee beans is vital for great espresso. Cof…" at bounding box center [555, 223] width 430 height 225
copy div "AIR: Exposure causes rapid oxidation and flavour loss. HEAT: Extreme temperatur…"
drag, startPoint x: 578, startPoint y: 153, endPoint x: 344, endPoint y: 138, distance: 234.6
click at [344, 138] on div "Maintaining the freshness of your coffee beans is vital for great espresso. Cof…" at bounding box center [555, 223] width 430 height 225
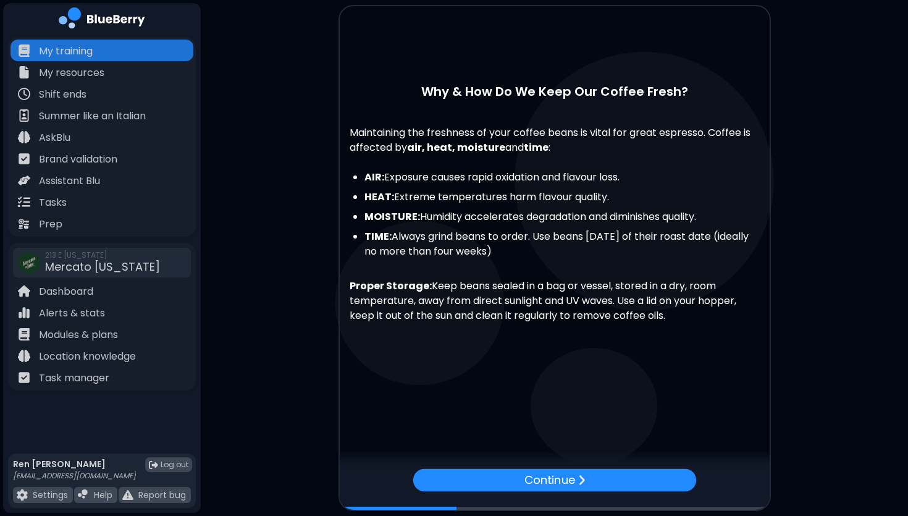
copy p "Maintaining the freshness of your coffee beans is vital for great espresso. Cof…"
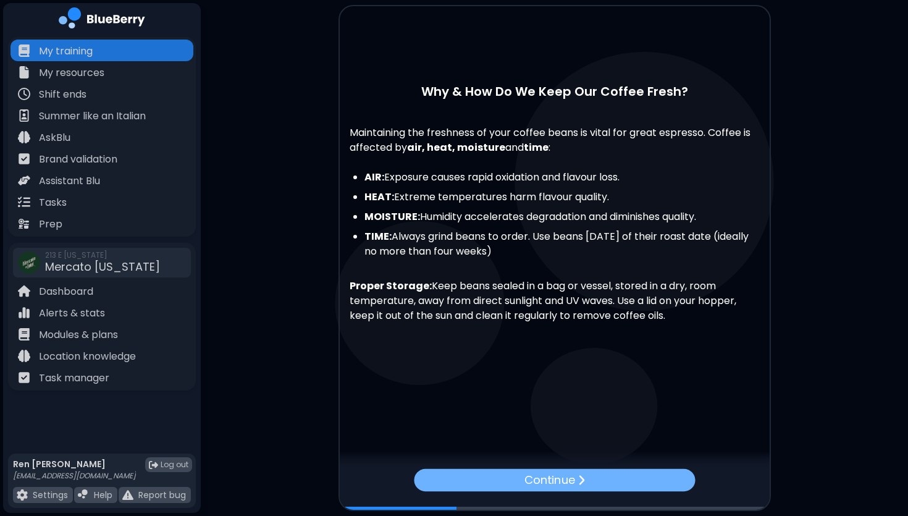
click at [600, 486] on div "Continue" at bounding box center [554, 479] width 281 height 22
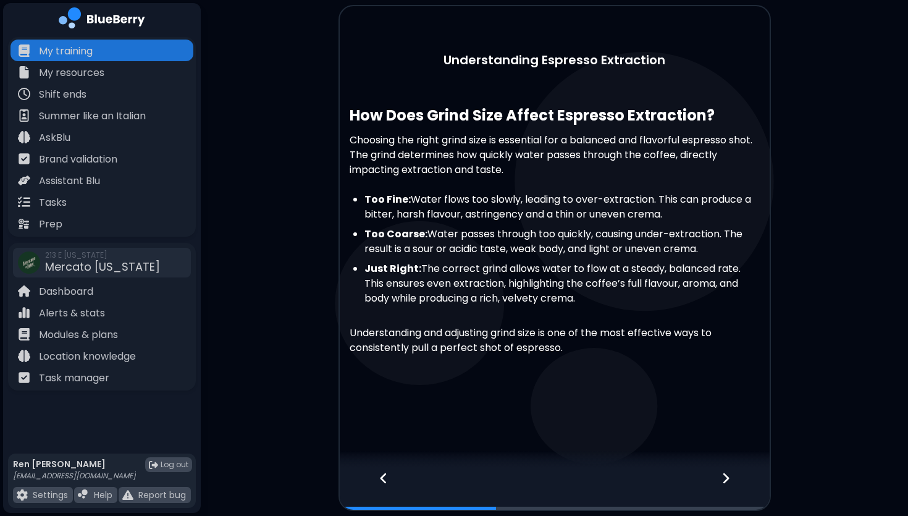
click at [723, 479] on icon at bounding box center [726, 478] width 9 height 14
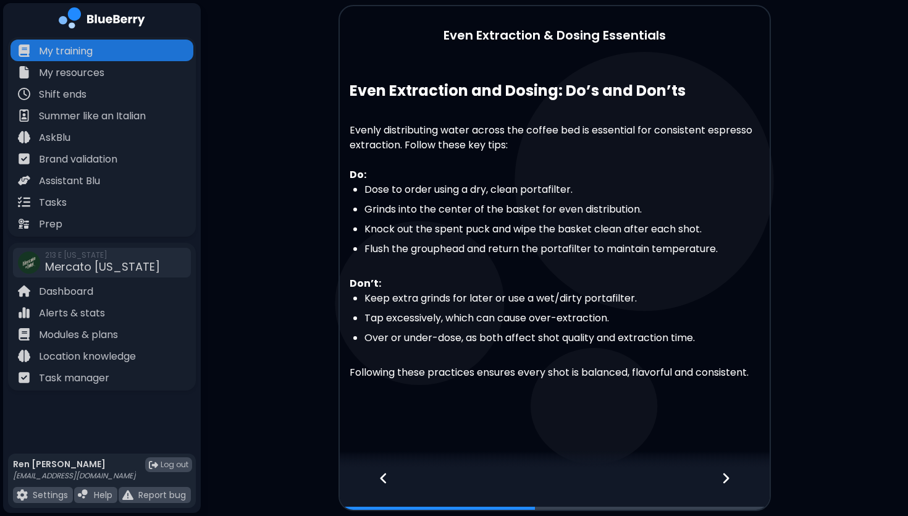
click at [726, 479] on icon at bounding box center [726, 478] width 6 height 11
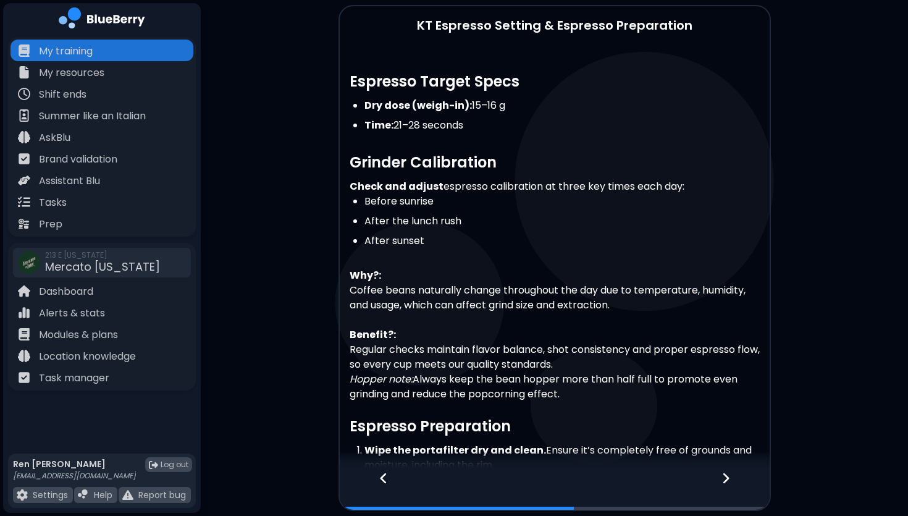
drag, startPoint x: 476, startPoint y: 130, endPoint x: 346, endPoint y: 103, distance: 133.1
click at [346, 103] on div "Espresso Target Specs Dry dose (weigh-in): 15–16 g Time: 21–28 seconds Grinder …" at bounding box center [555, 430] width 430 height 772
copy ul "Dry dose (weigh-in): 15–16 g Time: 21–28 seconds"
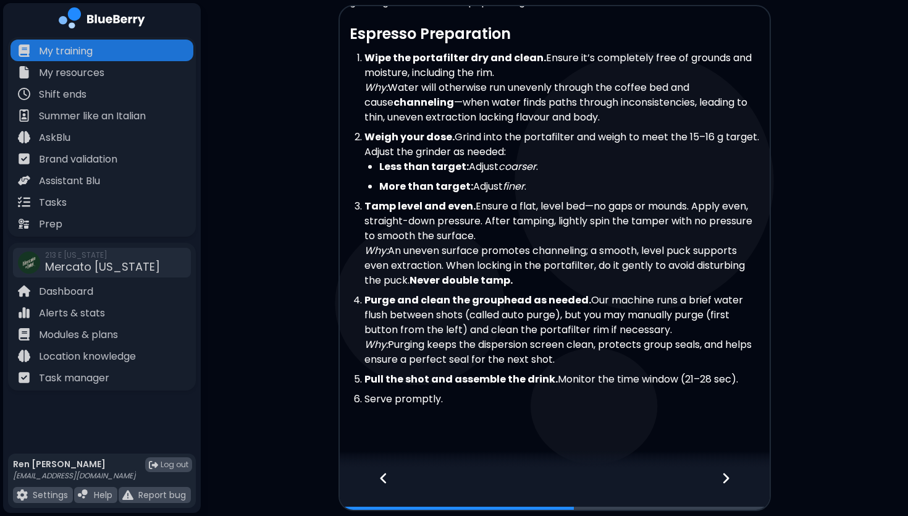
scroll to position [414, 0]
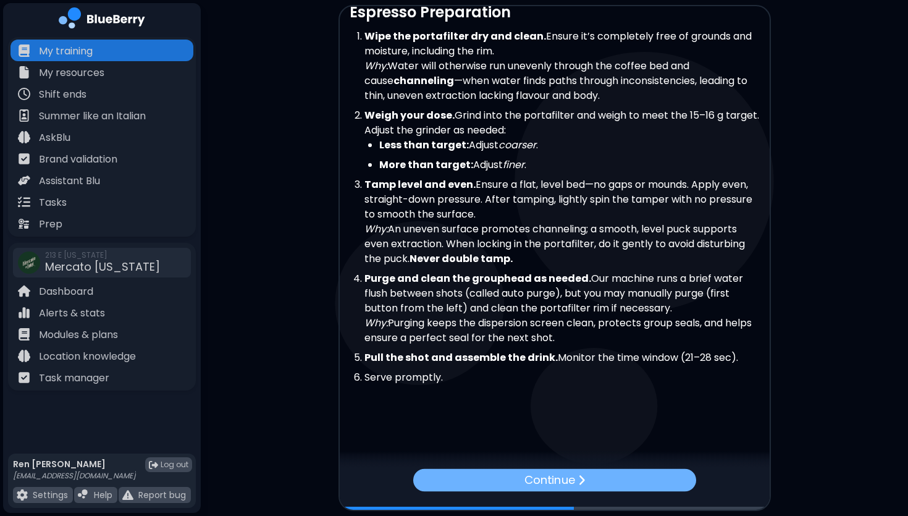
click at [602, 478] on div "Continue" at bounding box center [554, 479] width 283 height 23
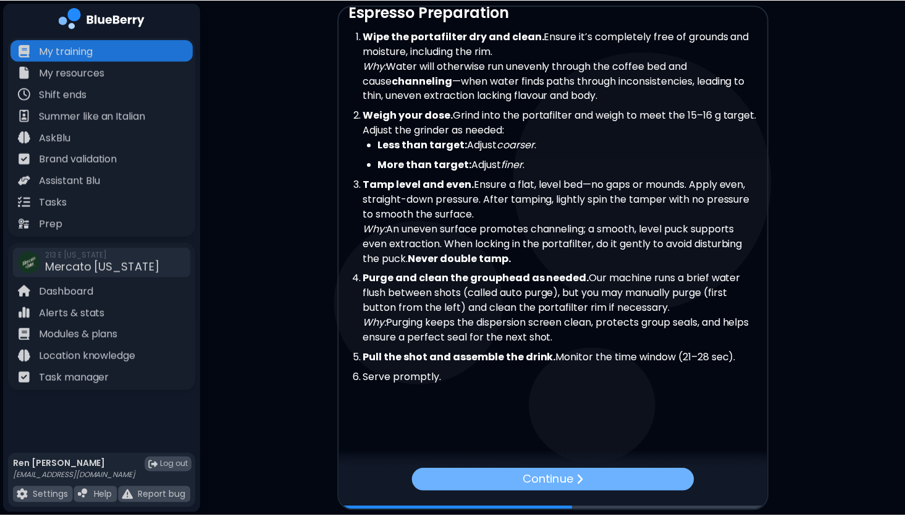
scroll to position [0, 0]
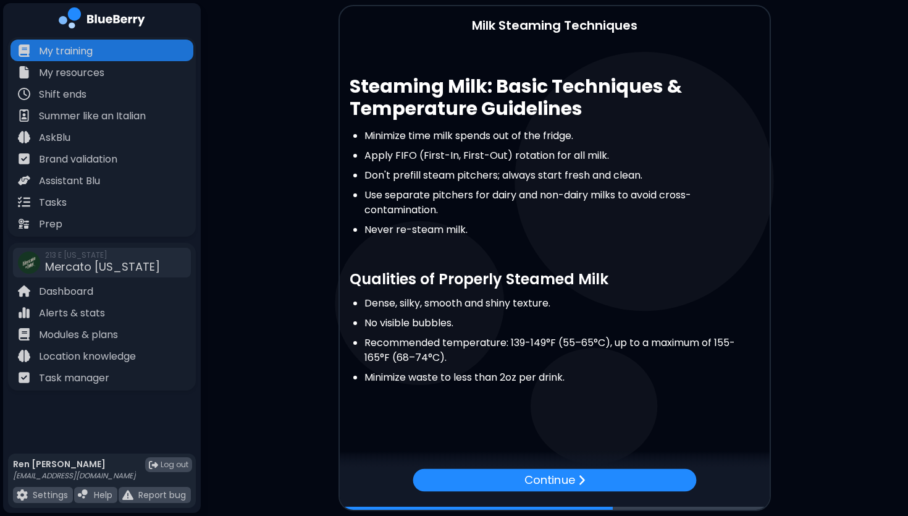
drag, startPoint x: 448, startPoint y: 357, endPoint x: 356, endPoint y: 347, distance: 92.0
click at [364, 347] on li "Recommended temperature: 139-149°F (55–65°C), up to a maximum of 155-165°F (68–…" at bounding box center [561, 350] width 395 height 30
copy li "Recommended temperature: 139-149°F (55–65°C), up to a maximum of 155-165°F (68–…"
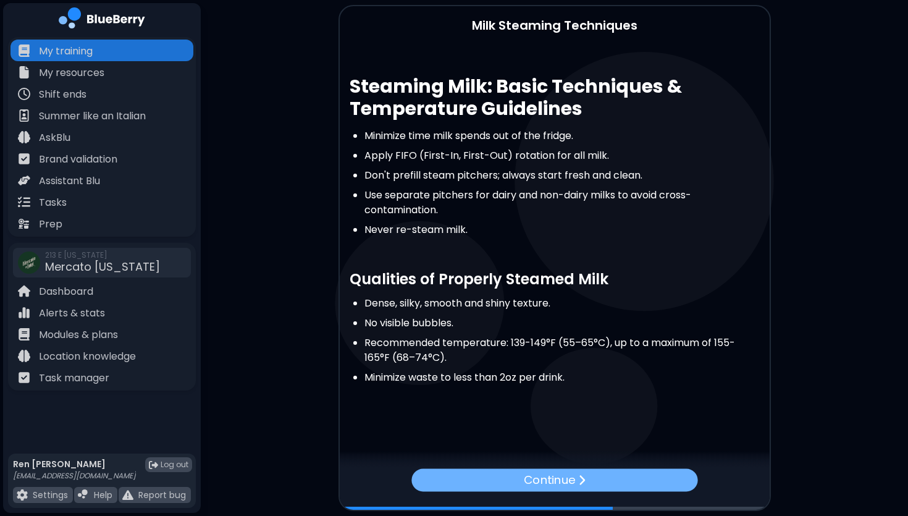
click at [600, 481] on div "Continue" at bounding box center [554, 479] width 286 height 23
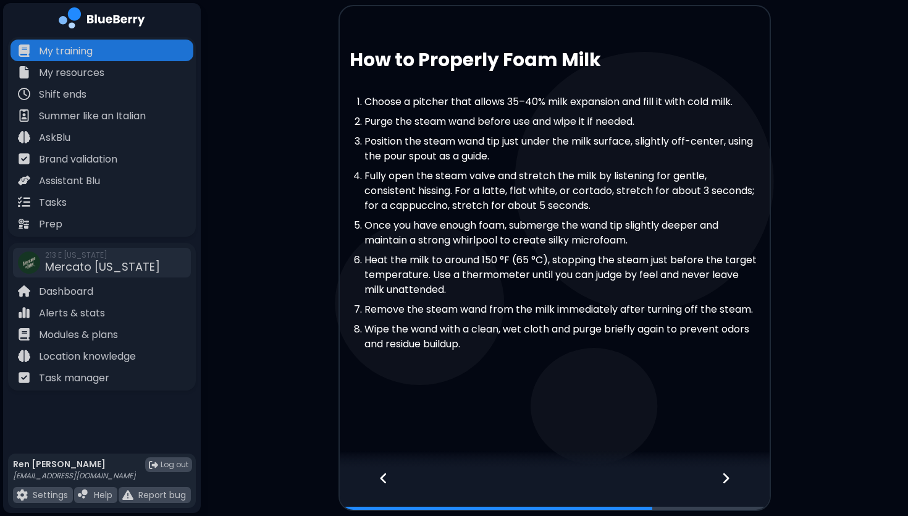
click at [726, 475] on icon at bounding box center [726, 478] width 6 height 11
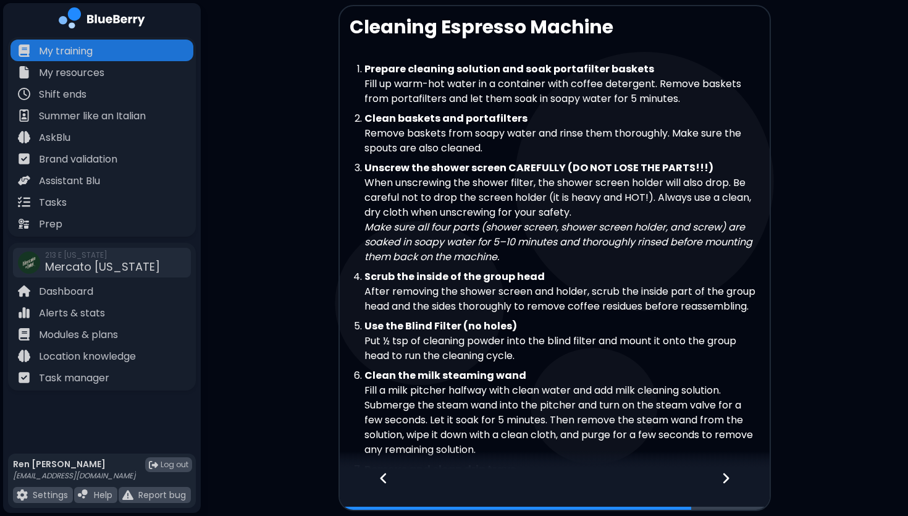
click at [726, 475] on icon at bounding box center [726, 478] width 6 height 11
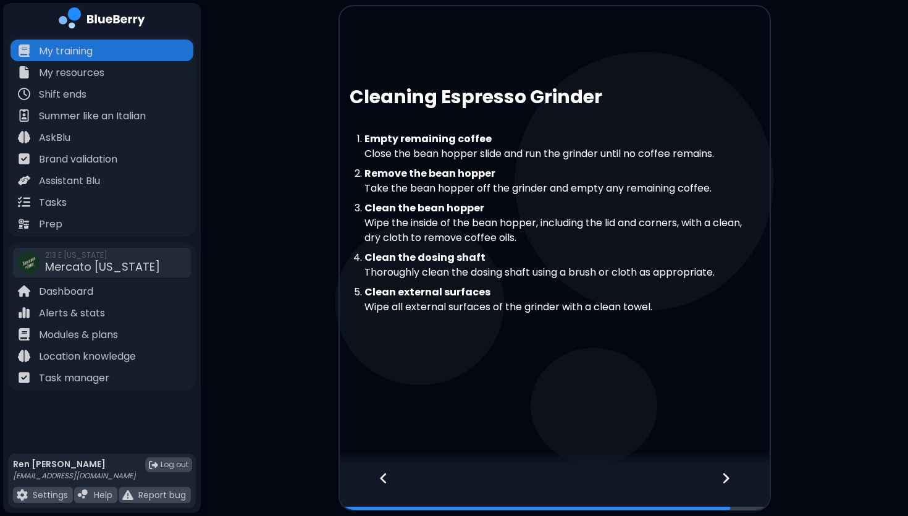
click at [726, 475] on icon at bounding box center [726, 478] width 6 height 11
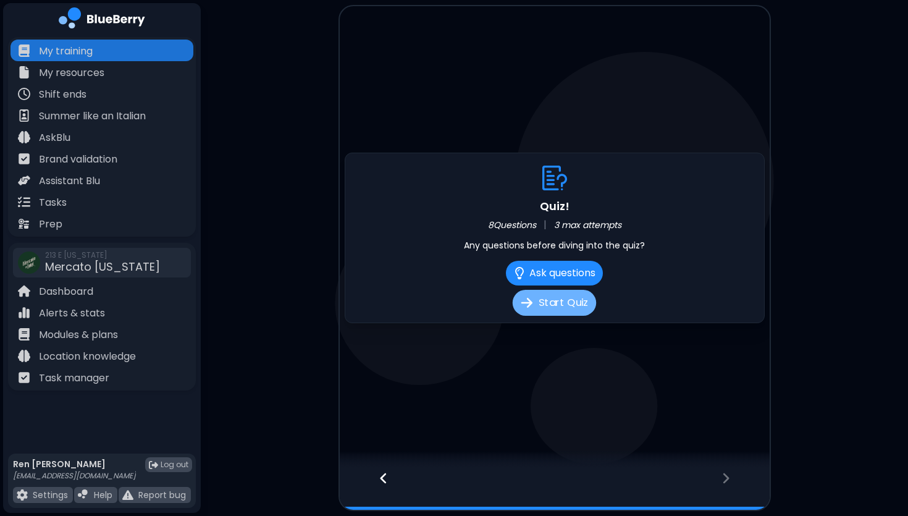
click at [566, 295] on button "Start Quiz" at bounding box center [554, 303] width 83 height 26
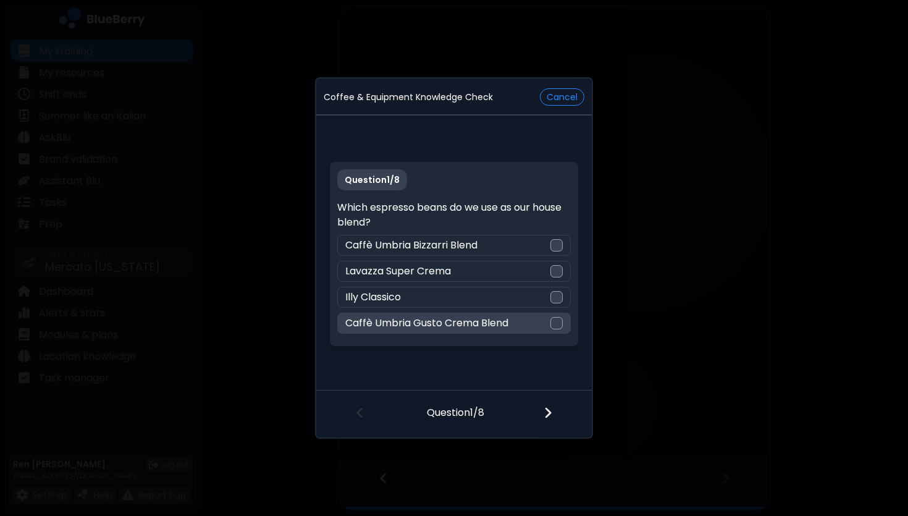
click at [552, 323] on div at bounding box center [556, 323] width 12 height 12
click at [547, 416] on img at bounding box center [548, 413] width 9 height 14
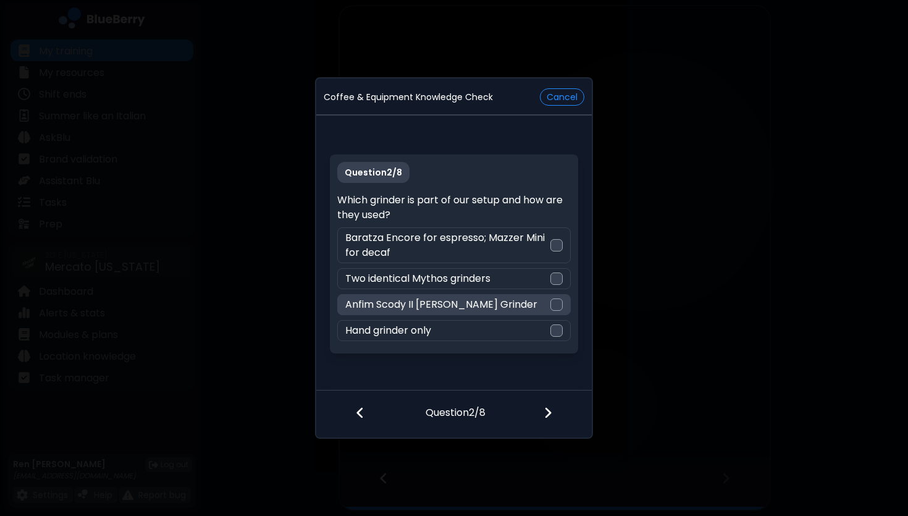
click at [557, 304] on div at bounding box center [556, 304] width 12 height 12
click at [547, 416] on img at bounding box center [548, 413] width 9 height 14
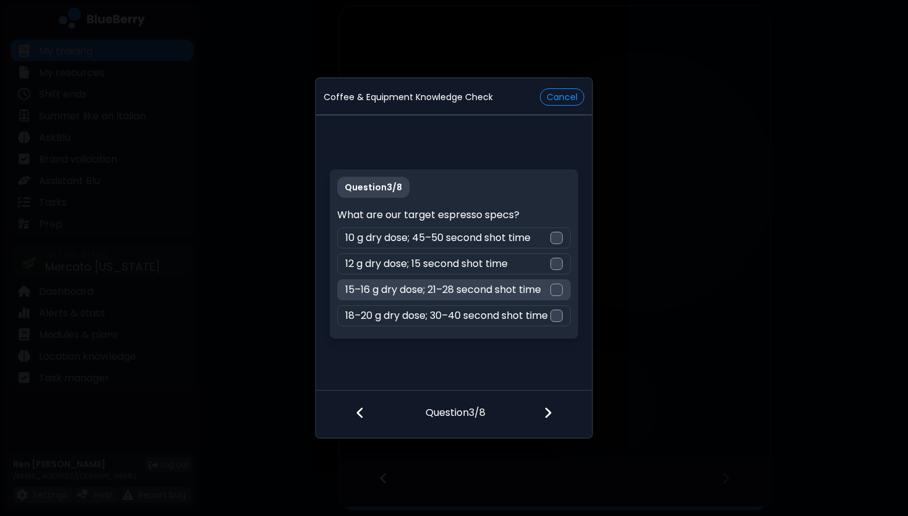
click at [556, 284] on div at bounding box center [556, 290] width 12 height 12
click at [549, 411] on img at bounding box center [548, 413] width 9 height 14
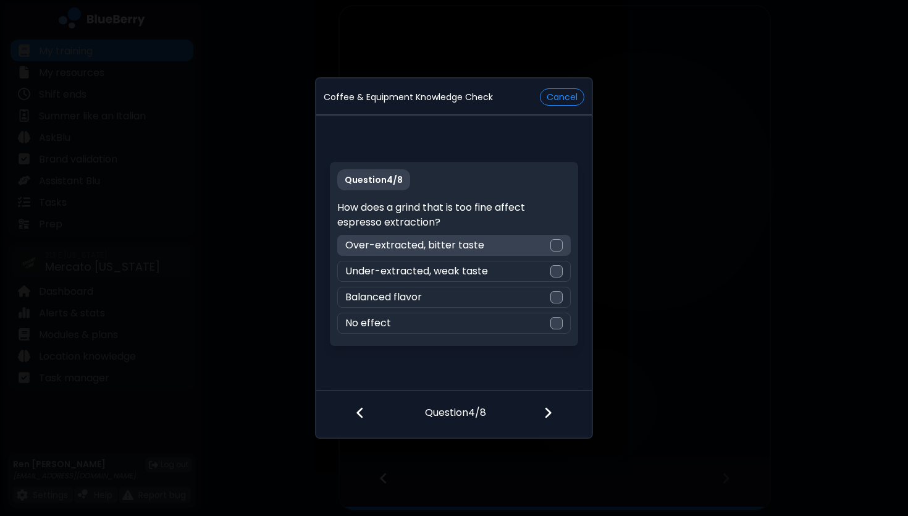
click at [557, 244] on div at bounding box center [556, 245] width 12 height 12
click at [550, 415] on img at bounding box center [548, 413] width 9 height 14
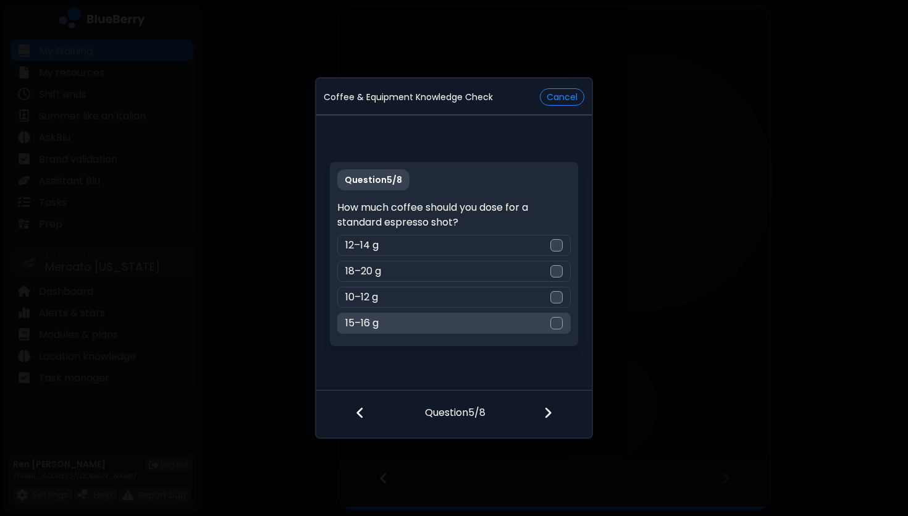
click at [554, 322] on div at bounding box center [556, 323] width 12 height 12
click at [550, 413] on img at bounding box center [548, 413] width 9 height 14
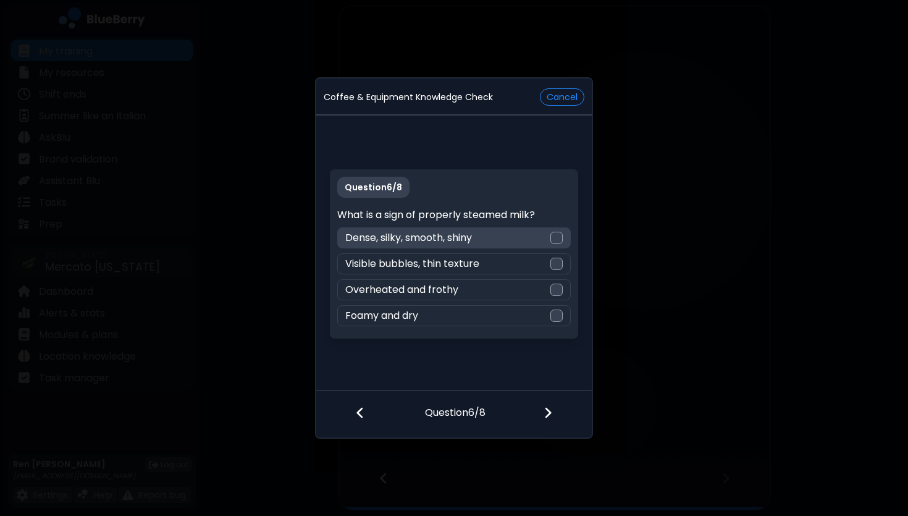
click at [558, 238] on div at bounding box center [556, 238] width 12 height 12
click at [549, 410] on img at bounding box center [548, 413] width 9 height 14
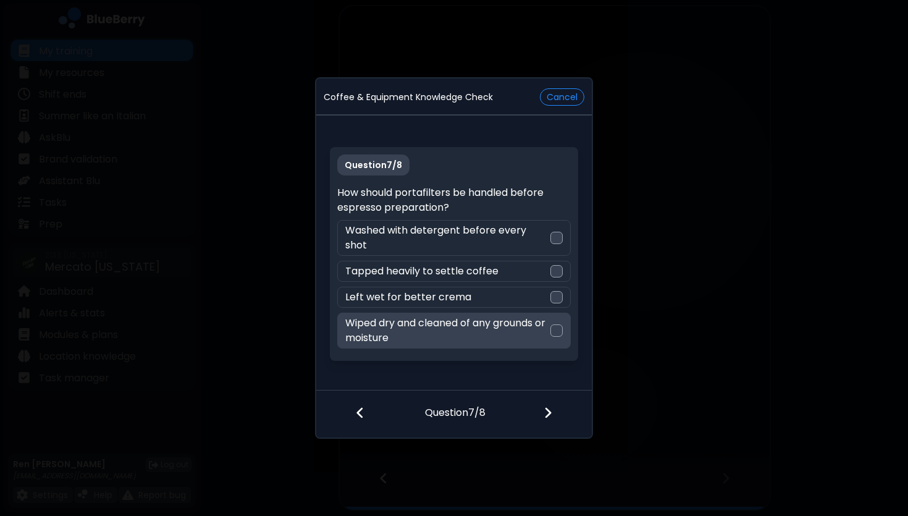
click at [557, 324] on div at bounding box center [556, 330] width 12 height 12
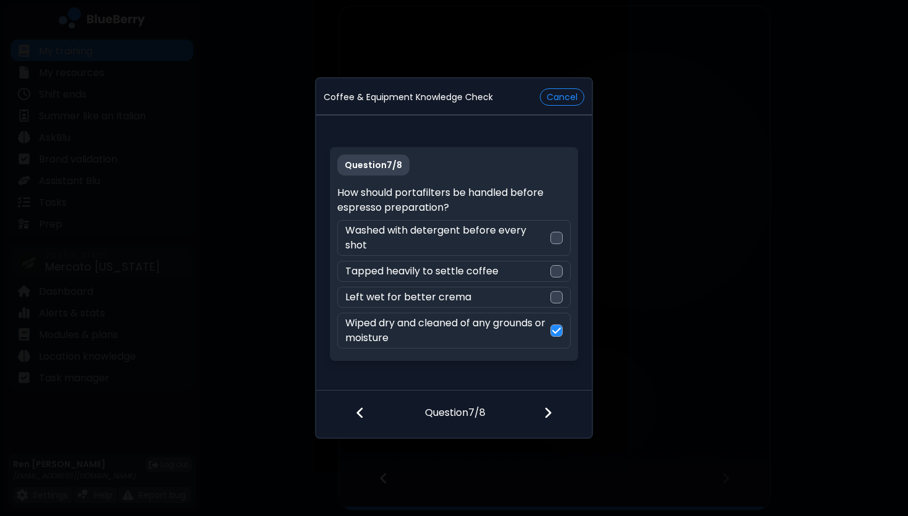
click at [549, 413] on img at bounding box center [548, 413] width 9 height 14
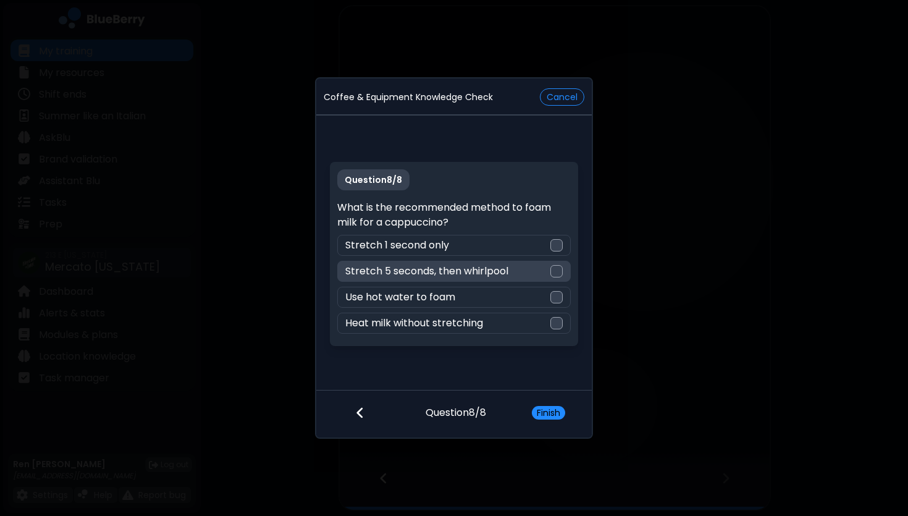
click at [556, 271] on div at bounding box center [556, 271] width 12 height 12
click at [549, 410] on button "Finish" at bounding box center [548, 413] width 33 height 14
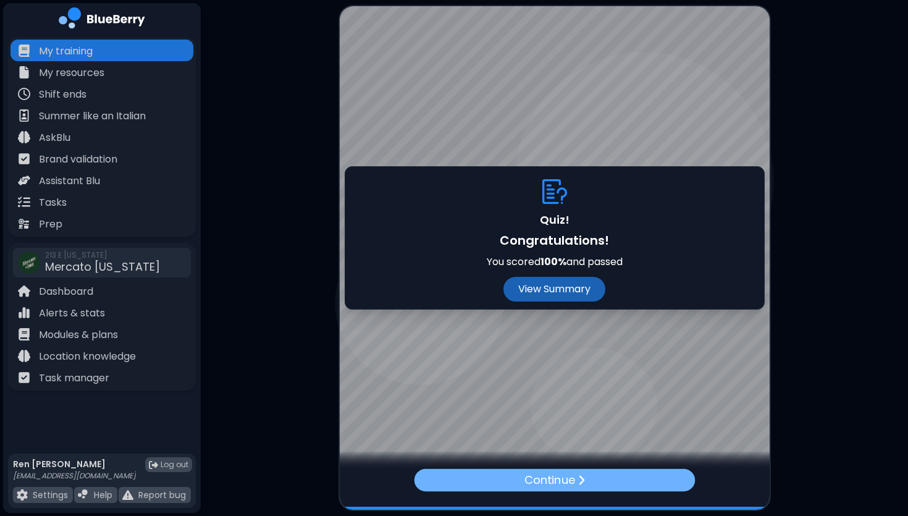
click at [574, 479] on p "Continue" at bounding box center [549, 479] width 51 height 17
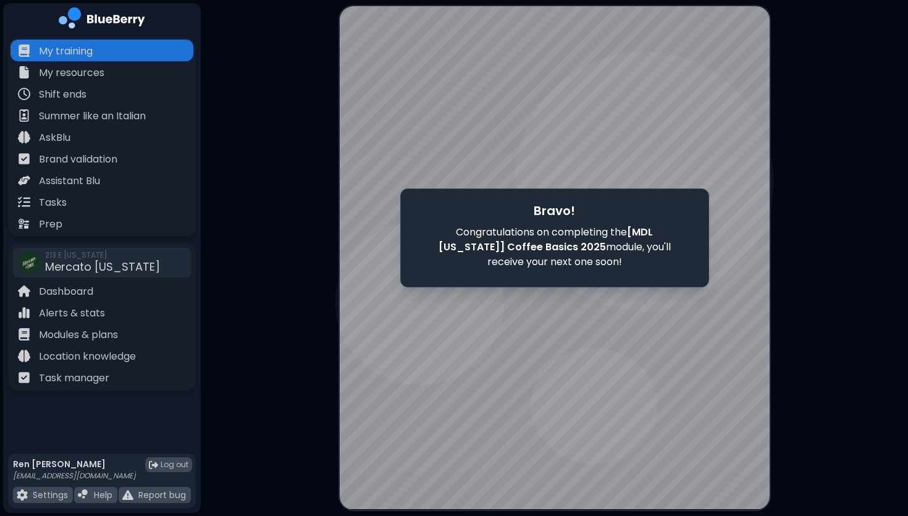
click at [696, 350] on div at bounding box center [555, 257] width 430 height 503
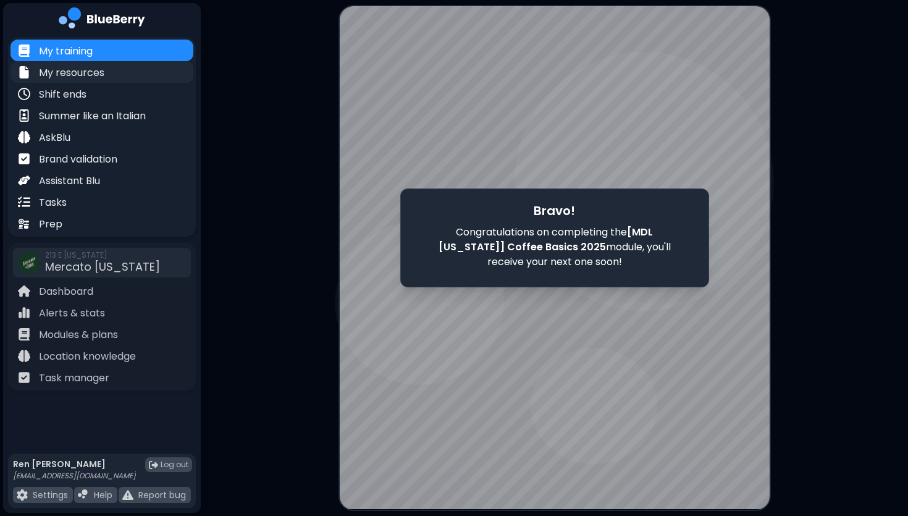
click at [86, 69] on p "My resources" at bounding box center [71, 72] width 65 height 15
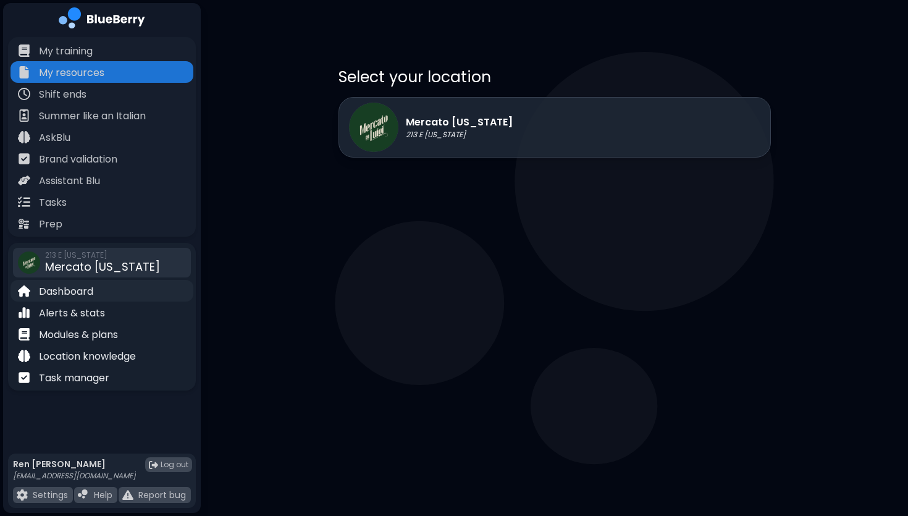
click at [71, 293] on p "Dashboard" at bounding box center [66, 291] width 54 height 15
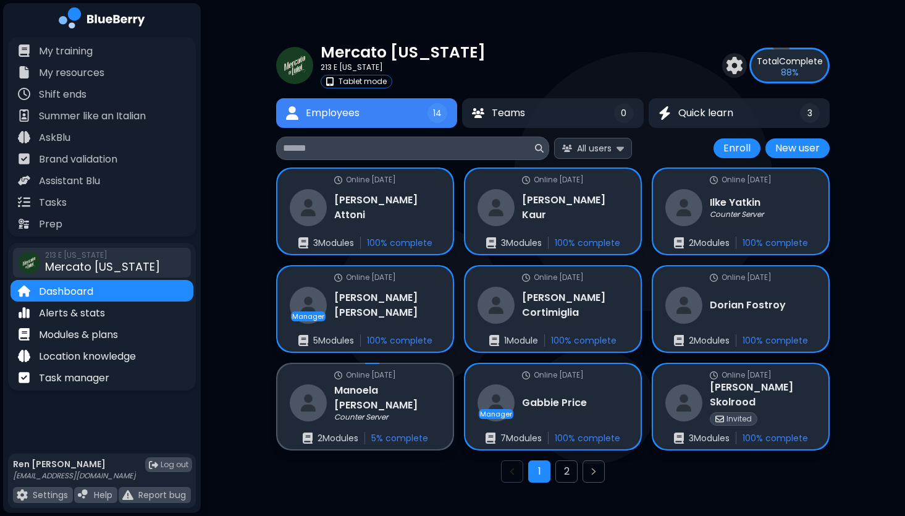
click at [88, 266] on span "Mercato [US_STATE]" at bounding box center [102, 266] width 115 height 15
click at [66, 317] on p "Alerts & stats" at bounding box center [72, 313] width 66 height 15
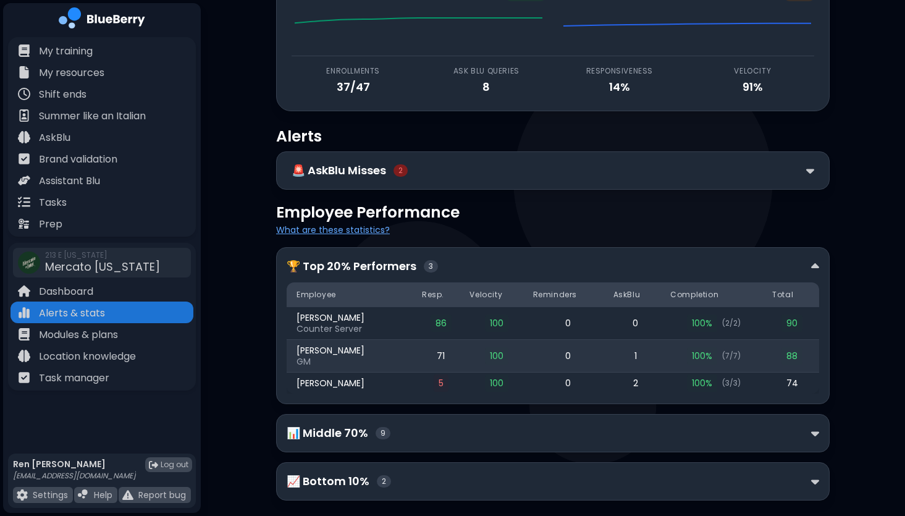
scroll to position [107, 0]
